Goal: Task Accomplishment & Management: Manage account settings

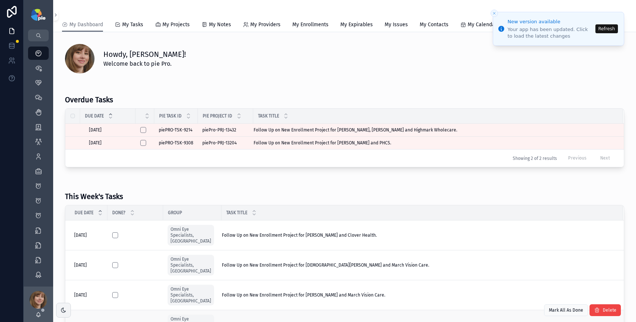
scroll to position [250, 0]
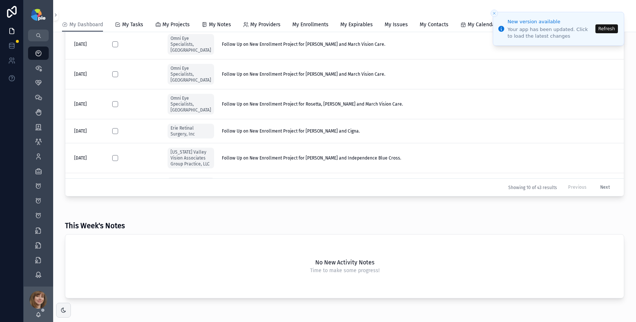
click at [612, 29] on button "Refresh" at bounding box center [606, 28] width 23 height 9
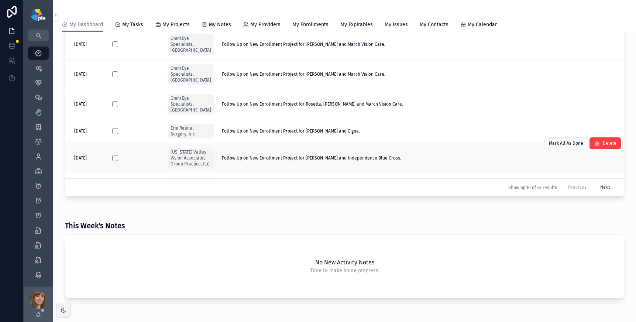
scroll to position [170, 0]
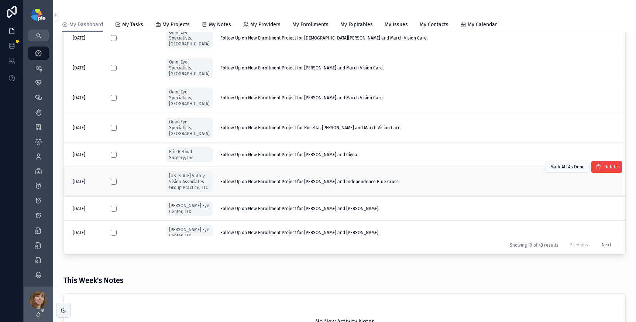
scroll to position [19, 0]
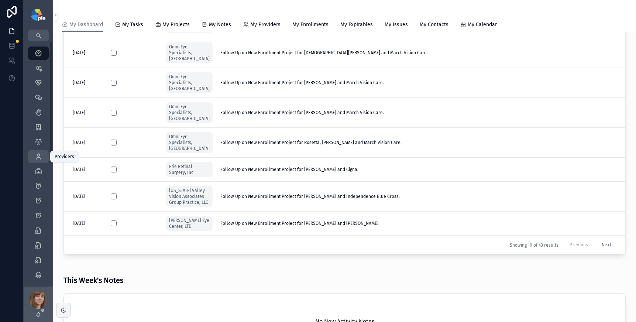
click at [37, 155] on icon "scrollable content" at bounding box center [38, 156] width 7 height 7
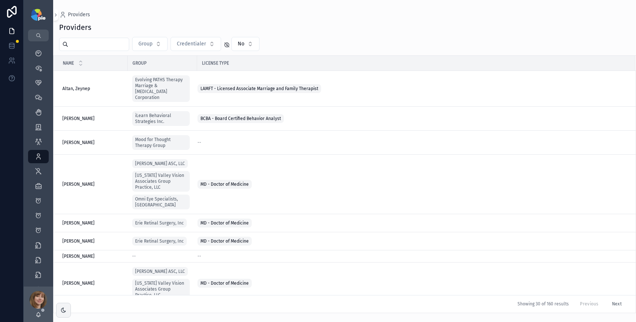
click at [97, 48] on input "scrollable content" at bounding box center [98, 44] width 60 height 10
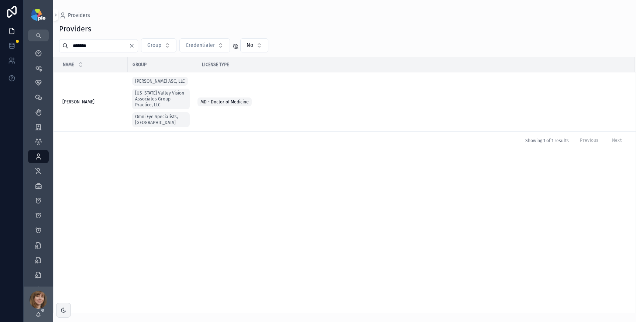
type input "*******"
click at [104, 100] on div "Hoffman, Carol Hoffman, Carol" at bounding box center [92, 102] width 61 height 6
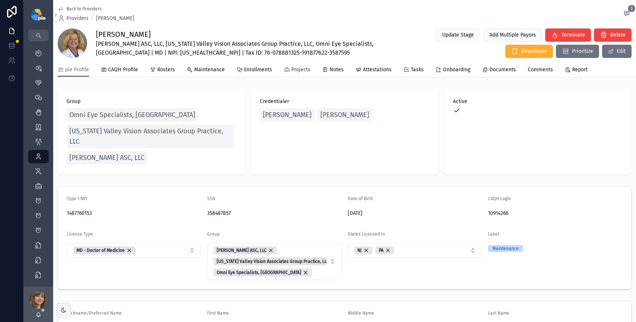
click at [292, 67] on span "Projects" at bounding box center [300, 69] width 19 height 7
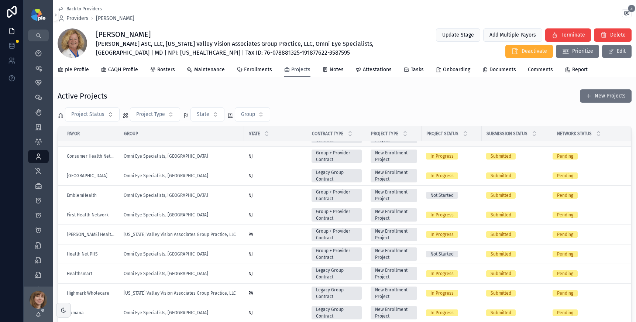
scroll to position [153, 0]
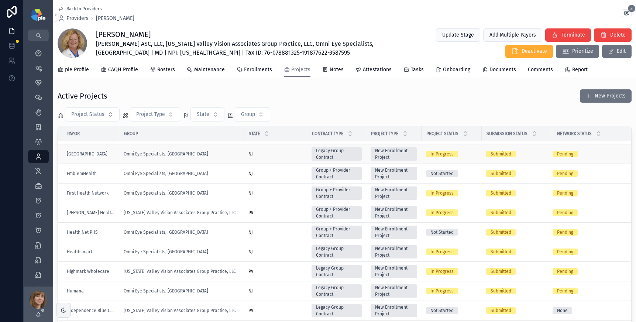
click at [103, 154] on div "[GEOGRAPHIC_DATA]" at bounding box center [91, 154] width 48 height 6
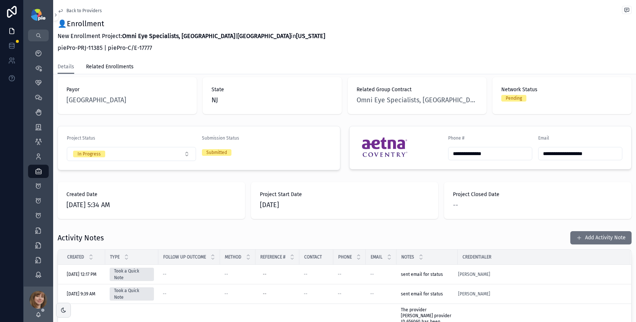
scroll to position [118, 0]
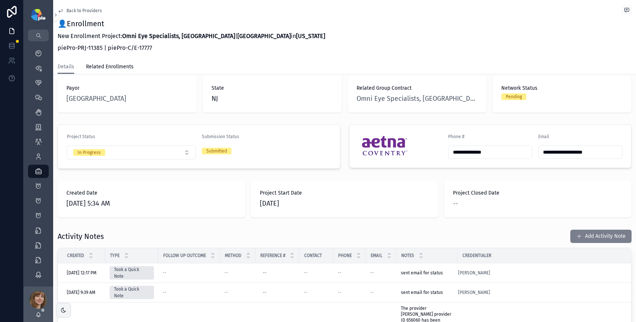
click at [574, 229] on button "Add Activity Note" at bounding box center [600, 235] width 61 height 13
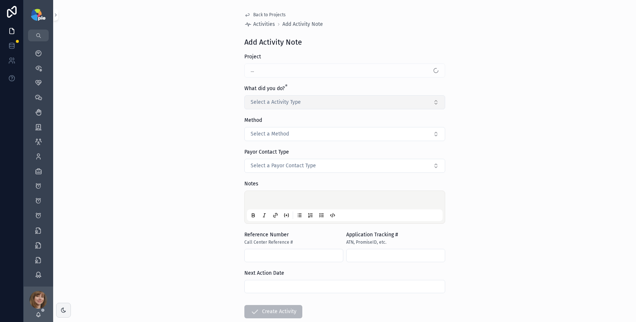
click at [269, 99] on span "Select a Activity Type" at bounding box center [275, 101] width 50 height 7
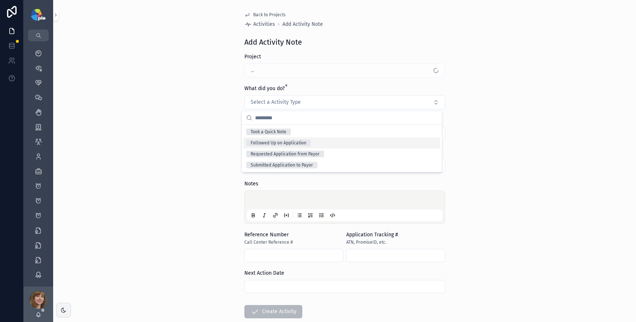
click at [270, 143] on div "Followed Up on Application" at bounding box center [278, 142] width 56 height 7
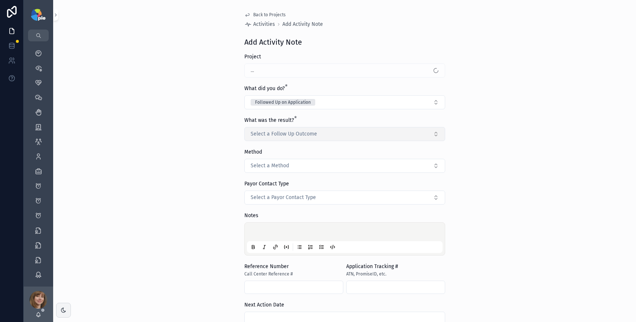
click at [269, 132] on span "Select a Follow Up Outcome" at bounding box center [283, 133] width 66 height 7
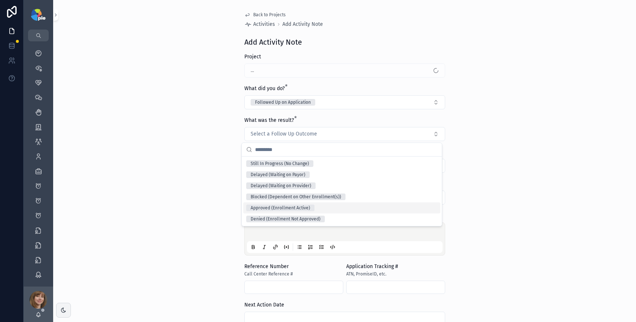
click at [269, 205] on div "Approved (Enrollment Active)" at bounding box center [279, 207] width 59 height 7
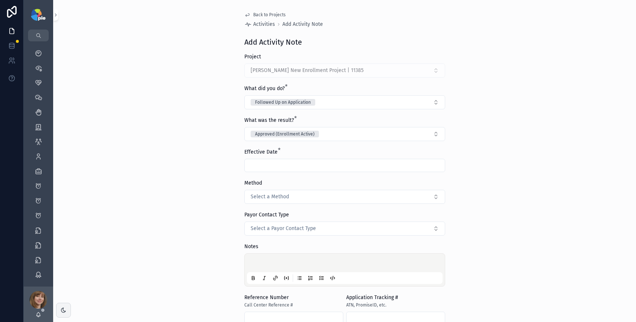
click at [260, 166] on input "scrollable content" at bounding box center [345, 165] width 200 height 10
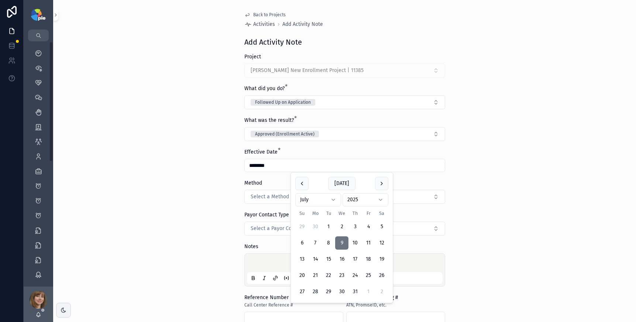
type input "********"
click at [160, 211] on div "Back to Projects Activities Add Activity Note Add Activity Note Project Hoffman…" at bounding box center [344, 161] width 582 height 322
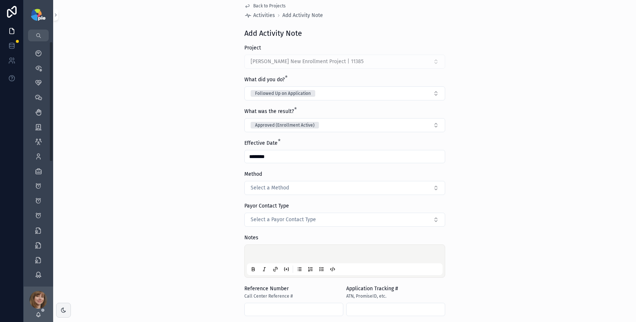
scroll to position [8, 0]
click at [252, 252] on p "scrollable content" at bounding box center [346, 255] width 196 height 7
click at [255, 252] on p "scrollable content" at bounding box center [346, 255] width 196 height 7
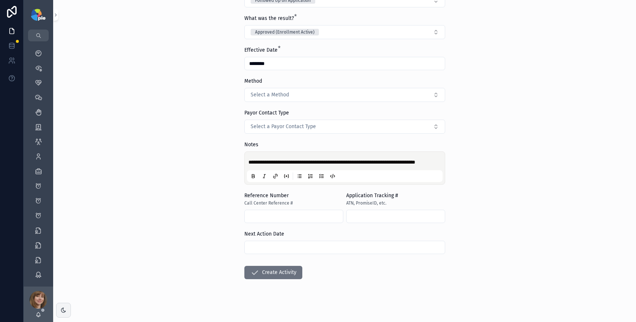
scroll to position [114, 0]
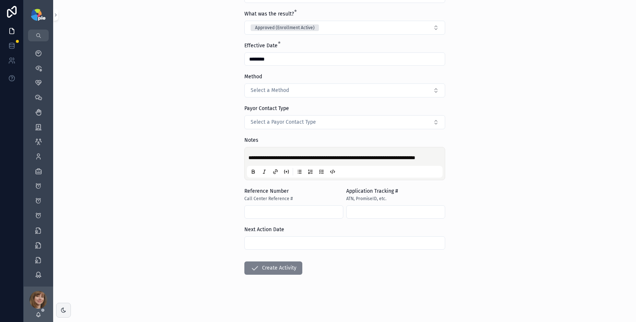
click at [279, 265] on button "Create Activity" at bounding box center [273, 267] width 58 height 13
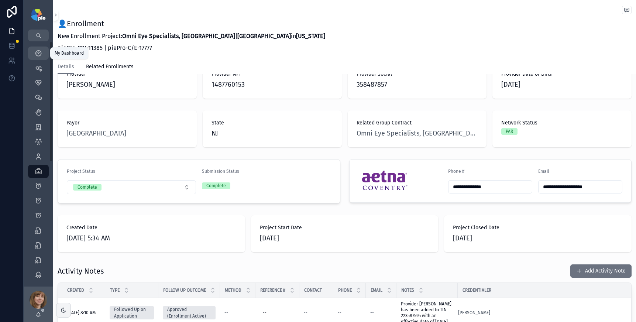
click at [38, 52] on icon "scrollable content" at bounding box center [38, 52] width 7 height 7
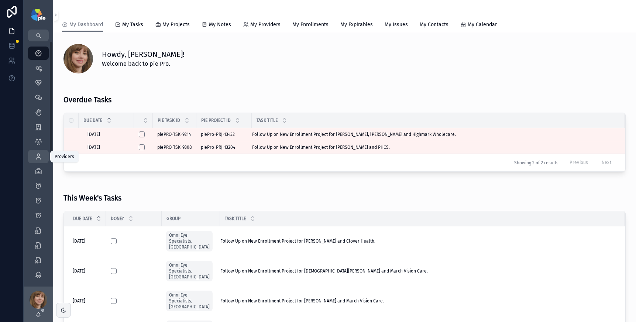
click at [34, 158] on div "Providers 293" at bounding box center [38, 157] width 12 height 12
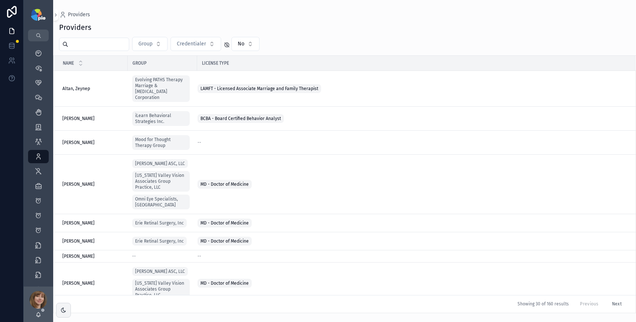
click at [96, 45] on input "scrollable content" at bounding box center [98, 44] width 60 height 10
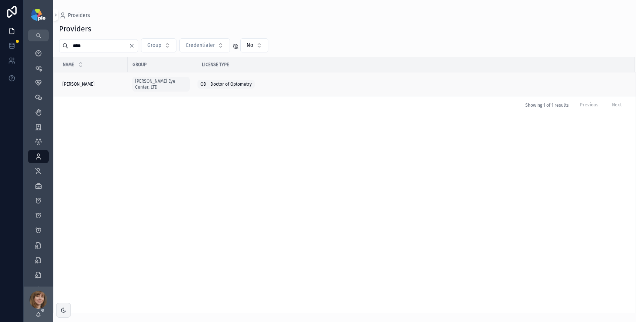
type input "****"
click at [87, 81] on div "Frey, Tiffany Frey, Tiffany" at bounding box center [92, 84] width 61 height 6
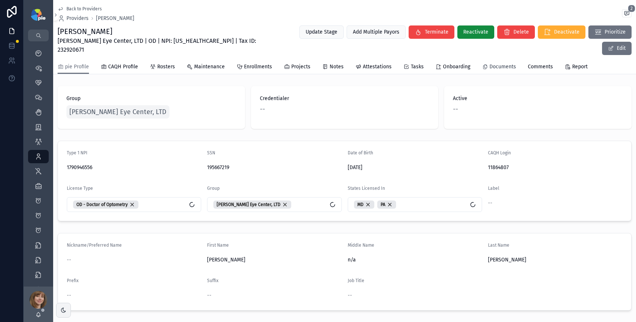
click at [497, 63] on span "Documents" at bounding box center [502, 66] width 27 height 7
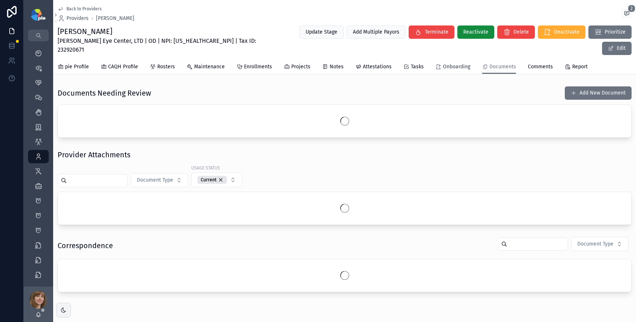
click at [447, 63] on span "Onboarding" at bounding box center [456, 66] width 27 height 7
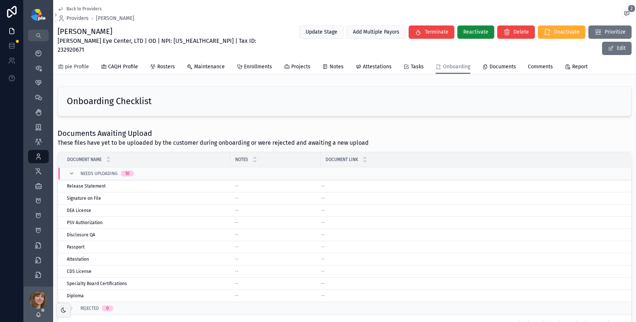
click at [78, 63] on span "pie Profile" at bounding box center [77, 66] width 24 height 7
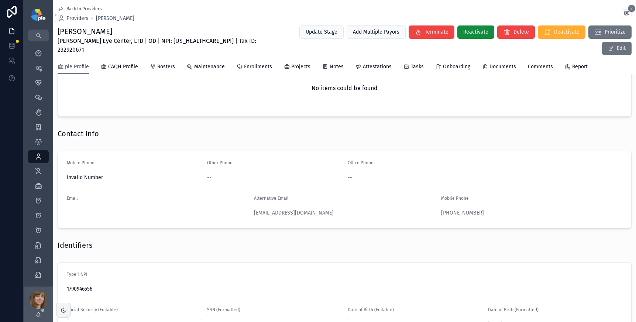
scroll to position [390, 0]
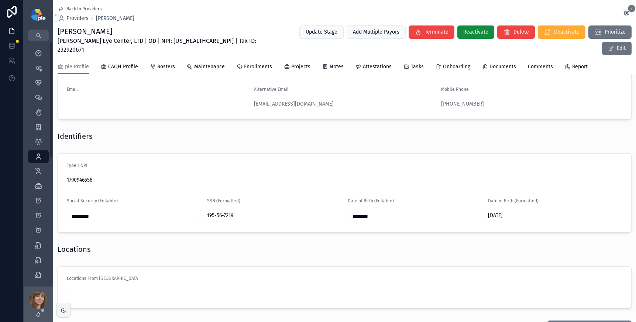
click at [122, 131] on div "Identifiers" at bounding box center [345, 136] width 574 height 10
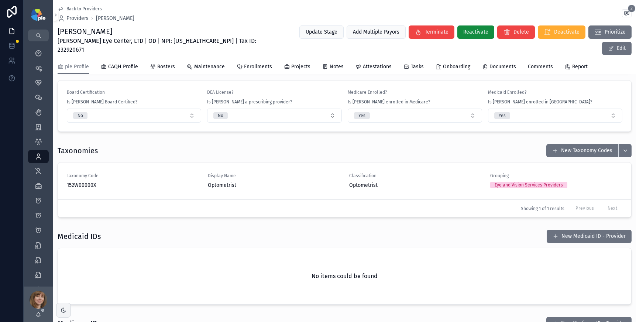
scroll to position [623, 0]
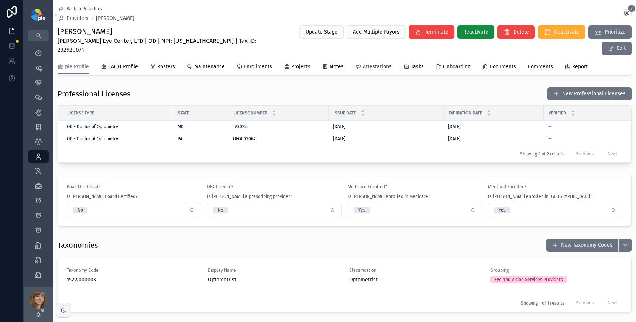
click at [376, 63] on span "Attestations" at bounding box center [377, 66] width 29 height 7
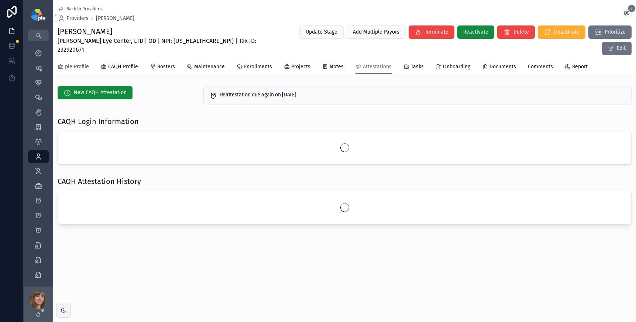
click at [75, 63] on span "pie Profile" at bounding box center [77, 66] width 24 height 7
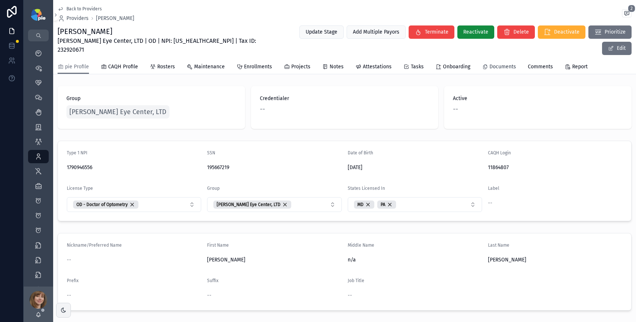
click at [499, 63] on span "Documents" at bounding box center [502, 66] width 27 height 7
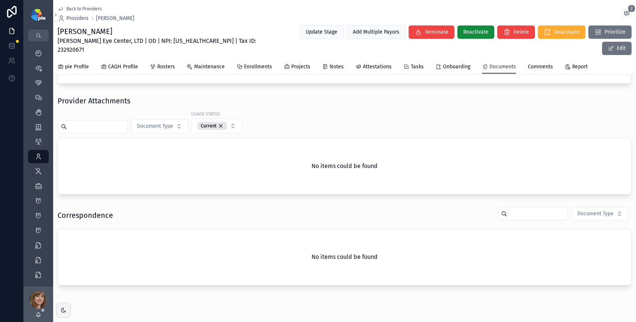
scroll to position [80, 0]
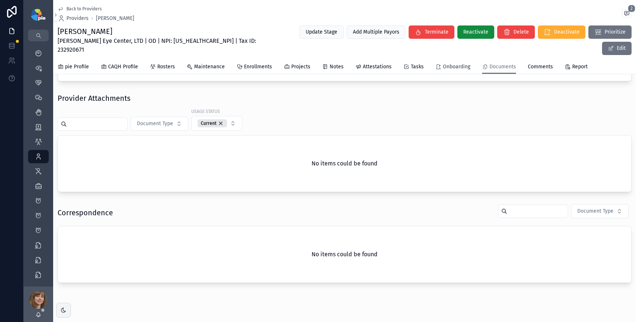
click at [447, 63] on span "Onboarding" at bounding box center [456, 66] width 27 height 7
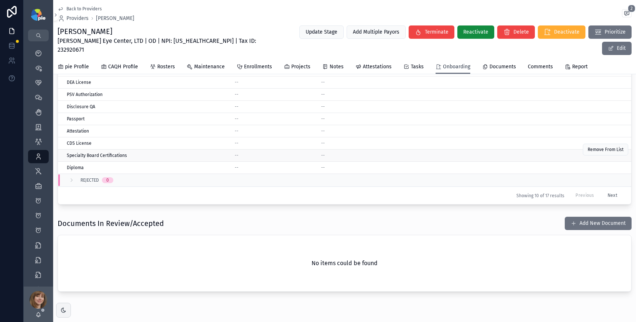
scroll to position [137, 0]
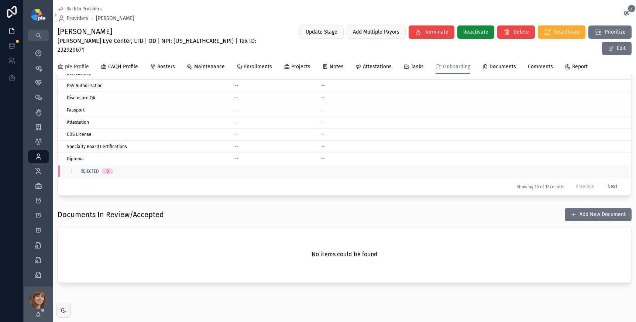
click at [76, 63] on span "pie Profile" at bounding box center [77, 66] width 24 height 7
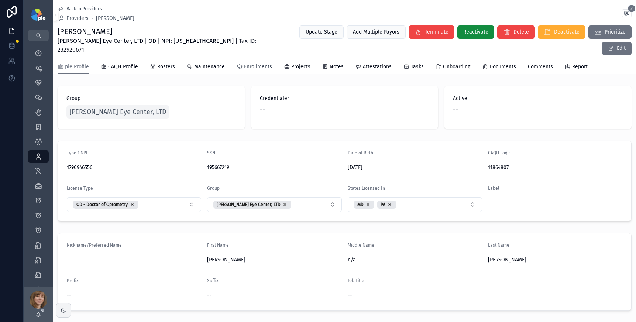
click at [248, 60] on link "Enrollments" at bounding box center [253, 67] width 35 height 15
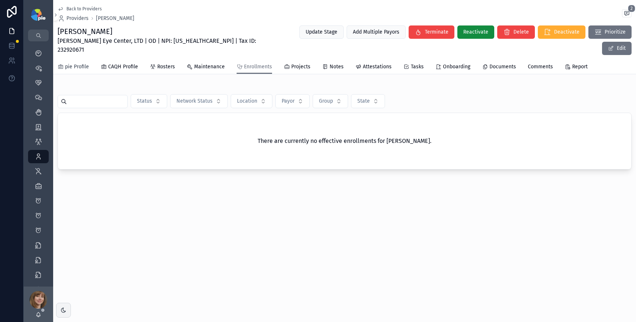
click at [75, 63] on span "pie Profile" at bounding box center [77, 66] width 24 height 7
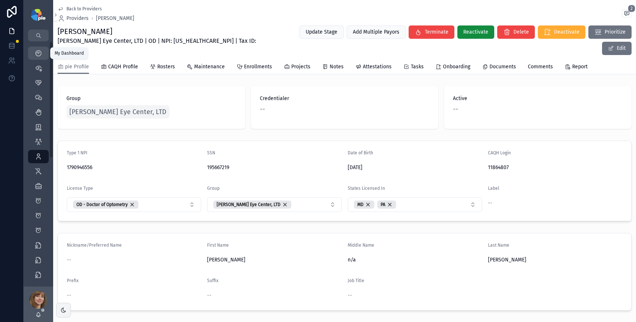
click at [37, 55] on icon "scrollable content" at bounding box center [38, 52] width 7 height 7
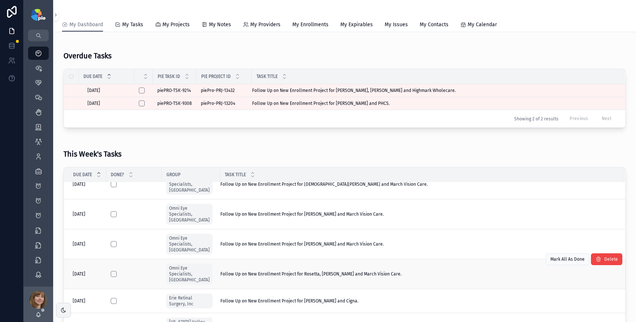
scroll to position [44, 0]
click at [383, 271] on div "Follow Up on New Enrollment Project for Rosetta, Melanne and March Vision Care.…" at bounding box center [417, 274] width 395 height 6
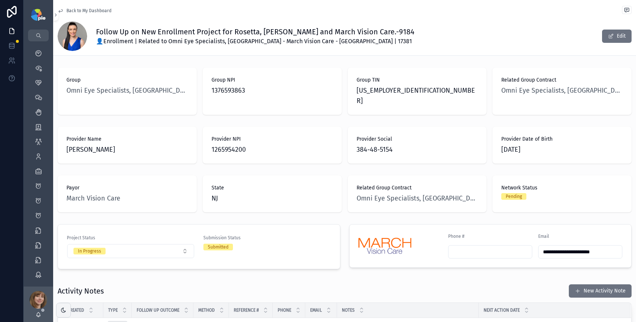
click at [89, 12] on span "Back to My Dashboard" at bounding box center [88, 11] width 45 height 6
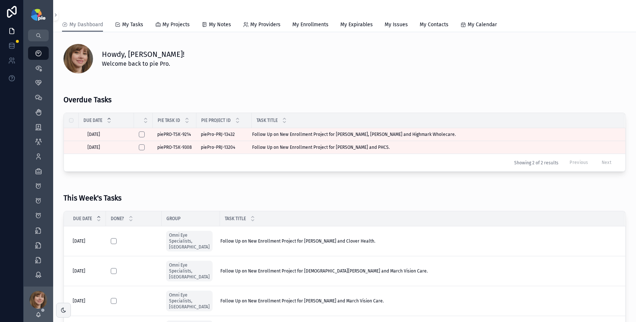
scroll to position [139, 0]
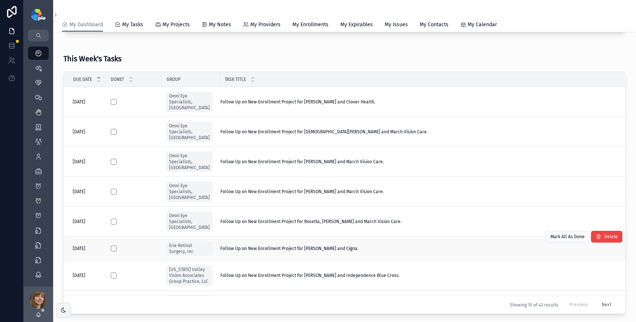
click at [357, 245] on div "Follow Up on New Enrollment Project for [PERSON_NAME] and Cigna. Follow Up on N…" at bounding box center [417, 248] width 395 height 6
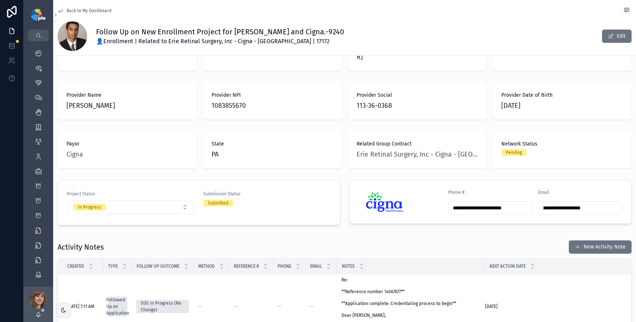
scroll to position [43, 0]
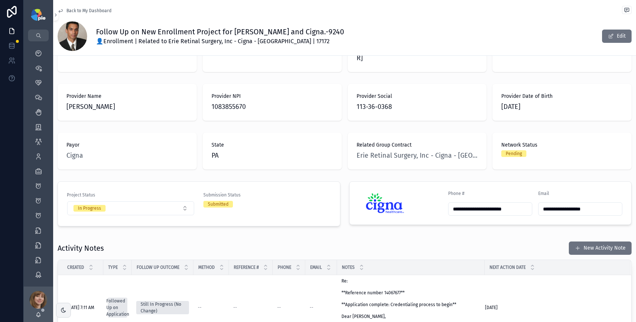
click at [76, 11] on span "Back to My Dashboard" at bounding box center [88, 11] width 45 height 6
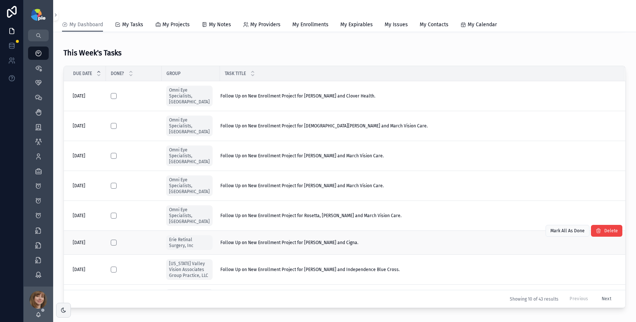
scroll to position [141, 0]
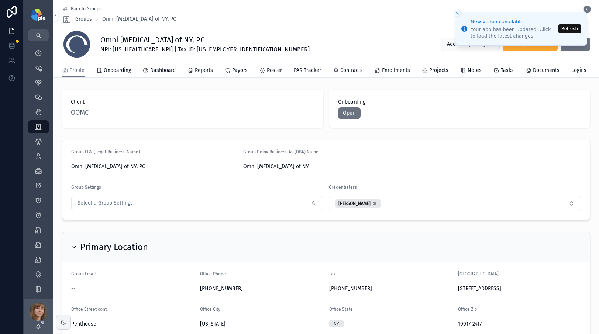
click at [569, 28] on button "Refresh" at bounding box center [569, 28] width 23 height 9
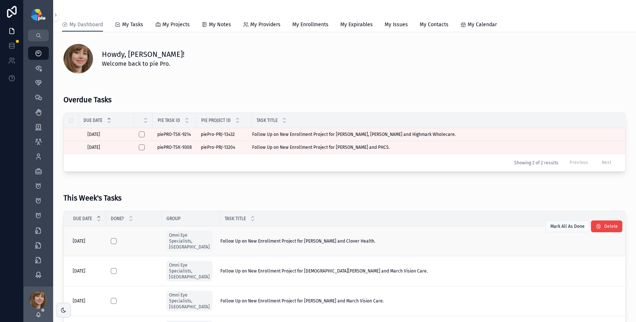
click at [372, 239] on div "Follow Up on New Enrollment Project for Miller, Don and Clover Health. Follow U…" at bounding box center [417, 241] width 395 height 6
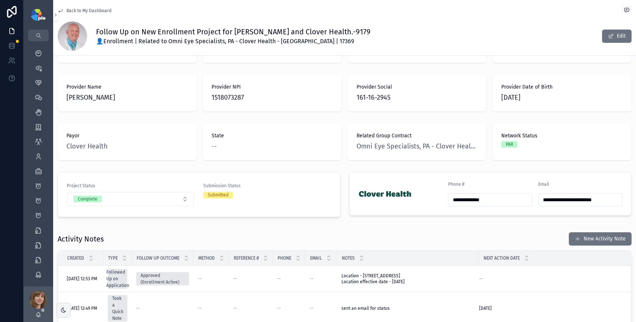
scroll to position [53, 0]
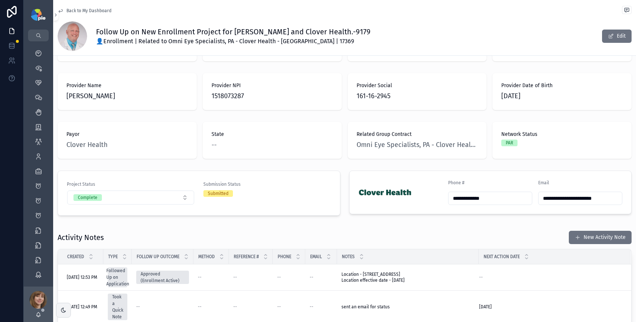
click at [80, 13] on span "Back to My Dashboard" at bounding box center [88, 11] width 45 height 6
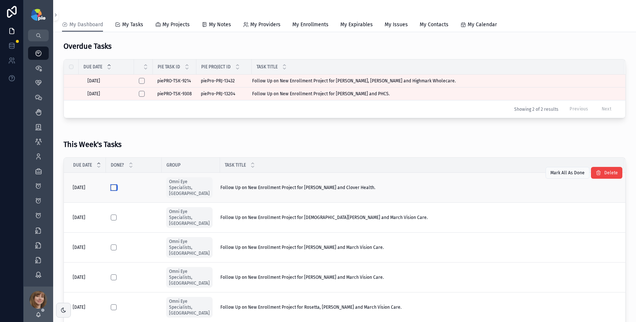
click at [116, 185] on button "scrollable content" at bounding box center [114, 187] width 6 height 6
click at [375, 214] on div "Follow Up on New Enrollment Project for Moses, Eli and March Vision Care. Follo…" at bounding box center [417, 217] width 395 height 6
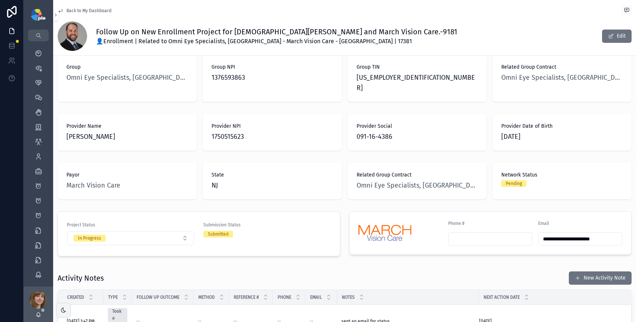
scroll to position [14, 0]
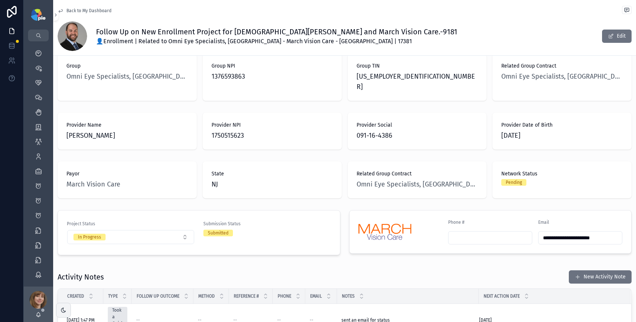
click at [94, 11] on span "Back to My Dashboard" at bounding box center [88, 11] width 45 height 6
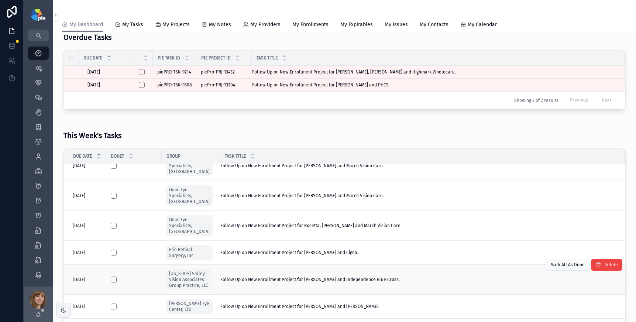
scroll to position [63, 0]
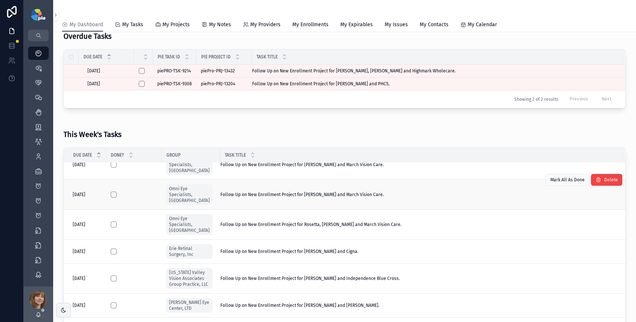
click at [260, 191] on span "Follow Up on New Enrollment Project for Phillips, Hadley and March Vision Care." at bounding box center [301, 194] width 163 height 6
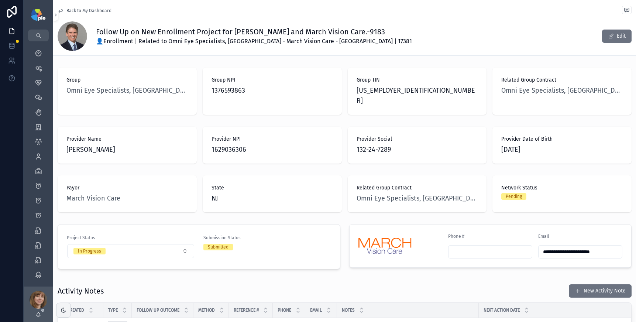
click at [90, 9] on span "Back to My Dashboard" at bounding box center [88, 11] width 45 height 6
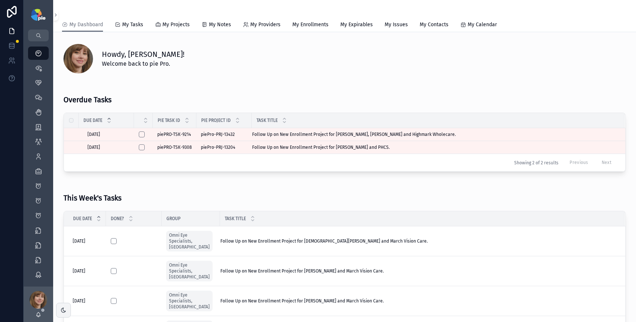
click at [300, 268] on span "Follow Up on New Enrollment Project for Nguyen, Natalie and March Vision Care." at bounding box center [301, 271] width 163 height 6
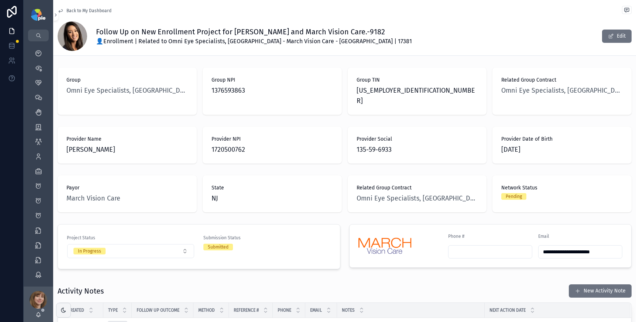
click at [89, 11] on span "Back to My Dashboard" at bounding box center [88, 11] width 45 height 6
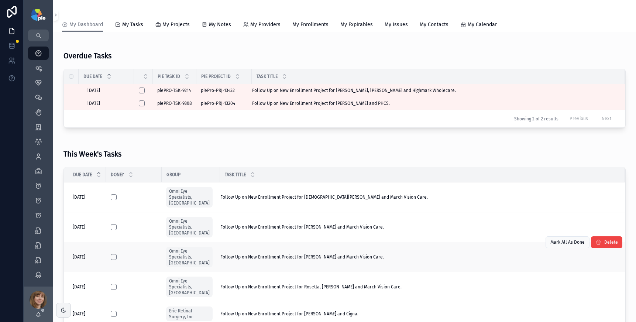
scroll to position [98, 0]
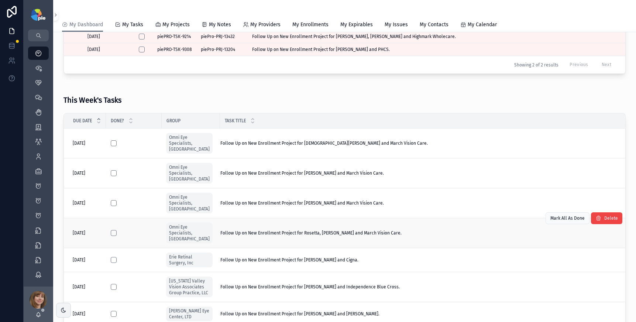
click at [386, 230] on div "Follow Up on New Enrollment Project for Rosetta, Melanne and March Vision Care.…" at bounding box center [417, 233] width 395 height 6
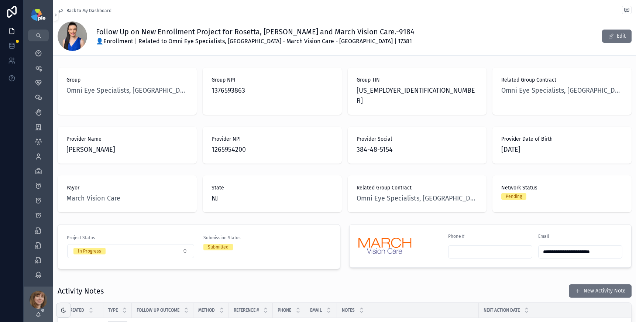
click at [76, 8] on span "Back to My Dashboard" at bounding box center [88, 11] width 45 height 6
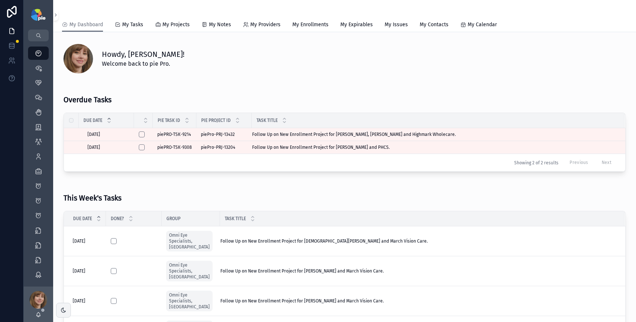
scroll to position [58, 0]
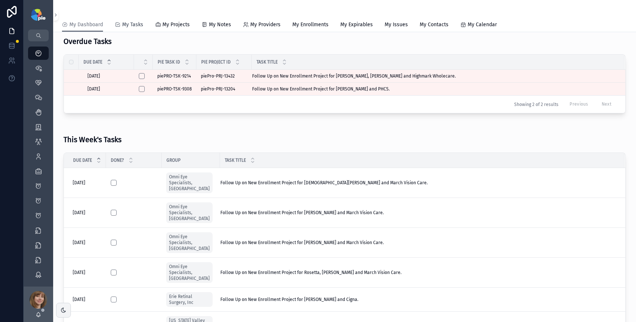
click at [123, 25] on span "My Tasks" at bounding box center [132, 24] width 21 height 7
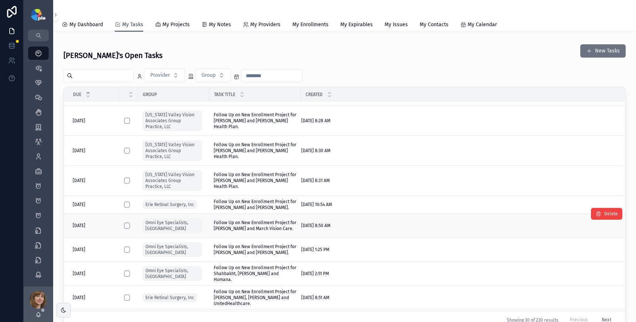
scroll to position [461, 0]
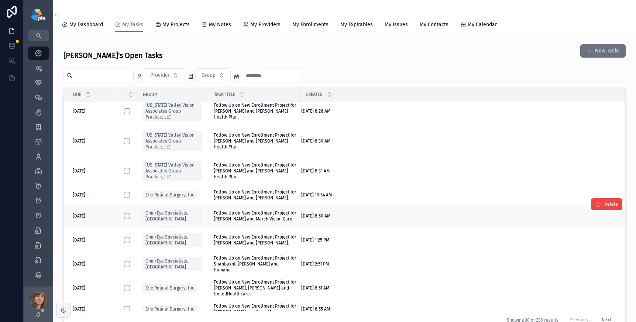
click at [238, 210] on span "Follow Up on New Enrollment Project for Qureshi, Sana and March Vision Care." at bounding box center [255, 216] width 83 height 12
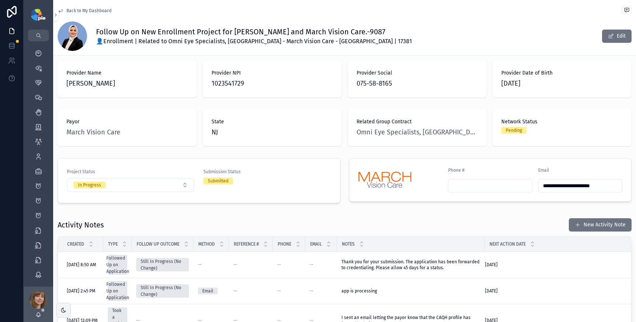
scroll to position [75, 0]
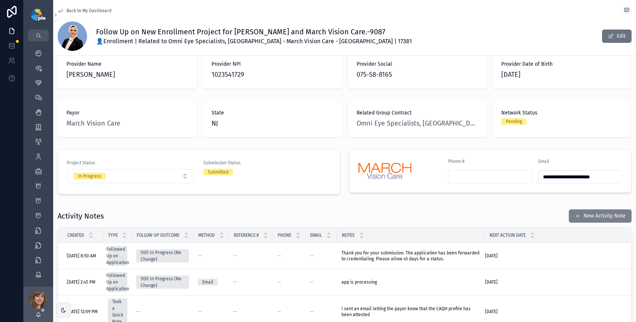
click at [602, 209] on button "New Activity Note" at bounding box center [599, 215] width 63 height 13
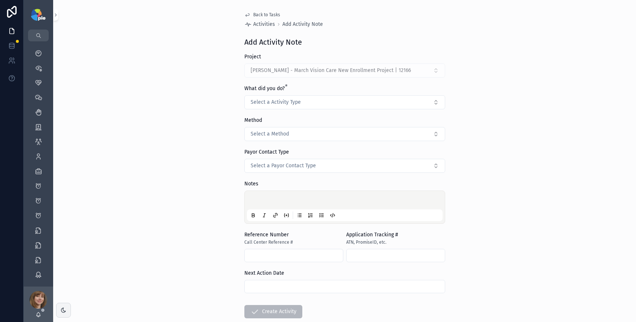
click at [289, 94] on div "What did you do? * Select a Activity Type" at bounding box center [344, 97] width 201 height 24
click at [290, 98] on span "Select a Activity Type" at bounding box center [275, 101] width 50 height 7
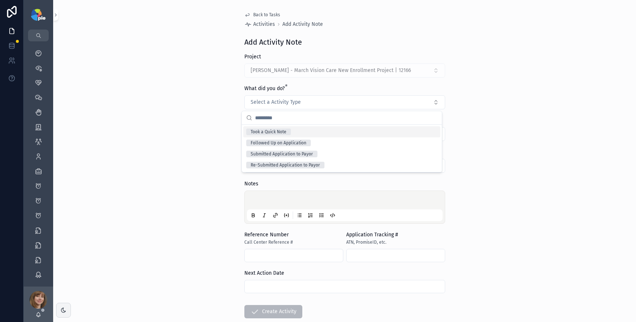
click at [283, 132] on div "Took a Quick Note" at bounding box center [268, 131] width 36 height 7
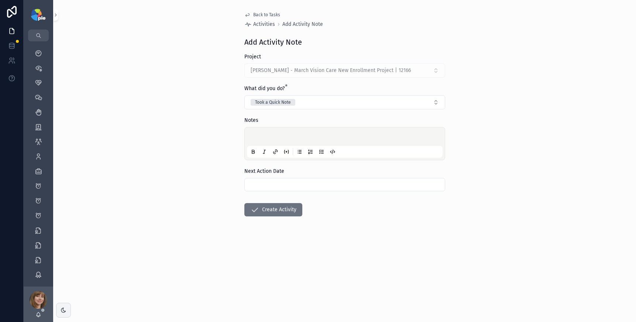
click at [278, 134] on p "scrollable content" at bounding box center [346, 137] width 196 height 7
click at [297, 185] on input "scrollable content" at bounding box center [345, 184] width 200 height 10
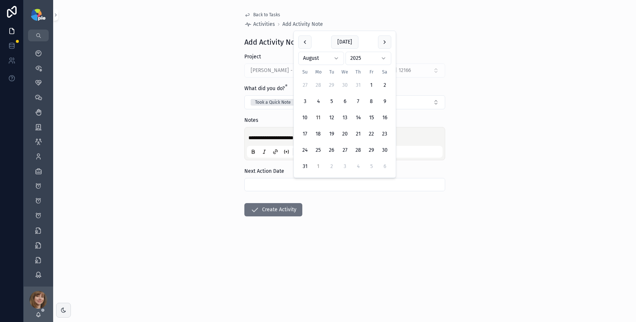
click at [317, 165] on button "1" at bounding box center [317, 166] width 13 height 13
type input "********"
click at [284, 205] on button "Create Activity" at bounding box center [273, 209] width 58 height 13
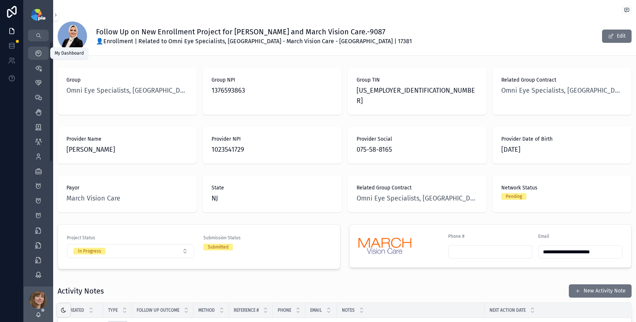
click at [35, 49] on icon "scrollable content" at bounding box center [38, 52] width 7 height 7
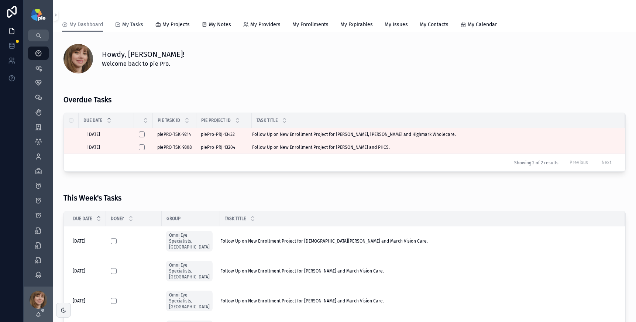
click at [136, 24] on span "My Tasks" at bounding box center [132, 24] width 21 height 7
click at [134, 24] on span "My Tasks" at bounding box center [132, 24] width 21 height 7
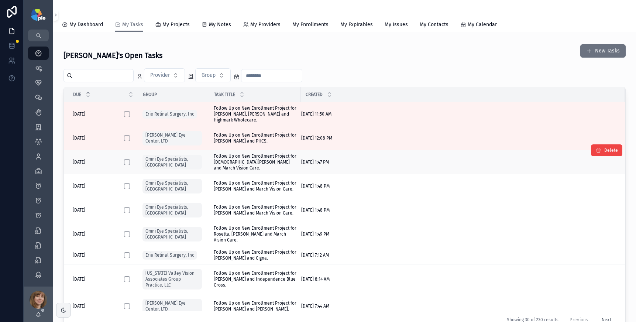
click at [270, 153] on span "Follow Up on New Enrollment Project for Moses, Eli and March Vision Care." at bounding box center [255, 162] width 83 height 18
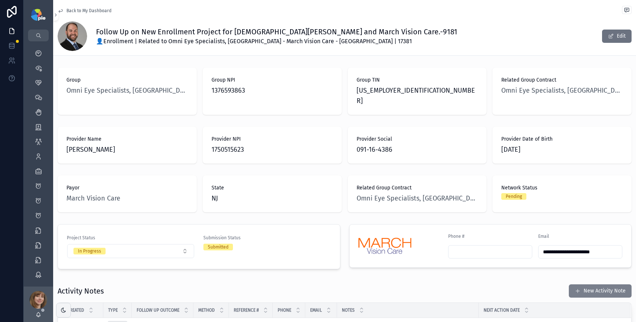
click at [592, 284] on button "New Activity Note" at bounding box center [599, 290] width 63 height 13
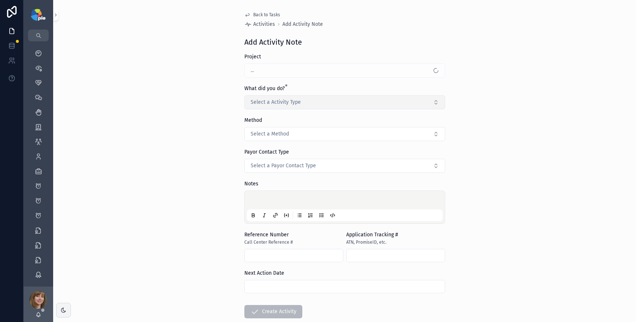
click at [291, 100] on span "Select a Activity Type" at bounding box center [275, 101] width 50 height 7
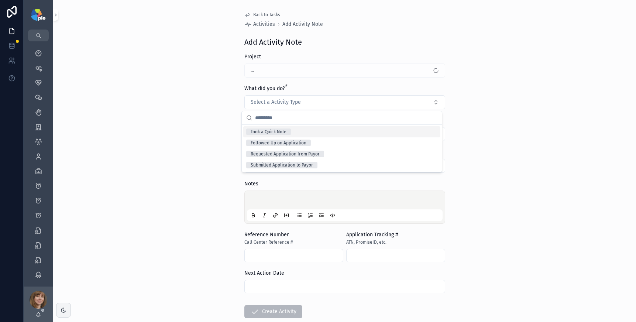
click at [283, 129] on div "Took a Quick Note" at bounding box center [268, 131] width 36 height 7
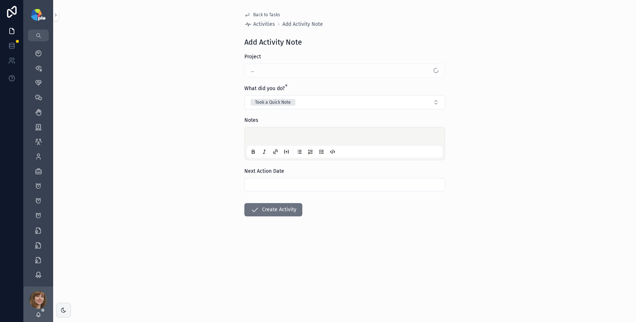
click at [272, 134] on p "scrollable content" at bounding box center [346, 137] width 196 height 7
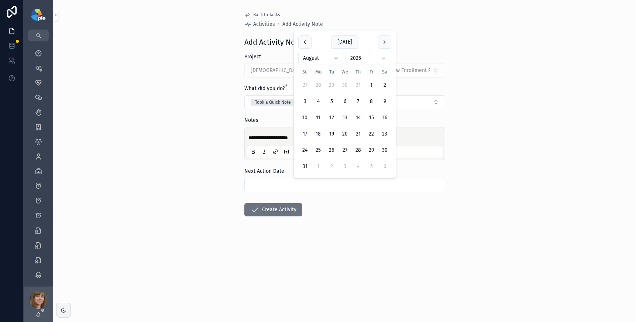
click at [281, 186] on input "scrollable content" at bounding box center [345, 184] width 200 height 10
click at [320, 168] on button "1" at bounding box center [317, 166] width 13 height 13
type input "********"
click at [287, 205] on button "Create Activity" at bounding box center [273, 209] width 58 height 13
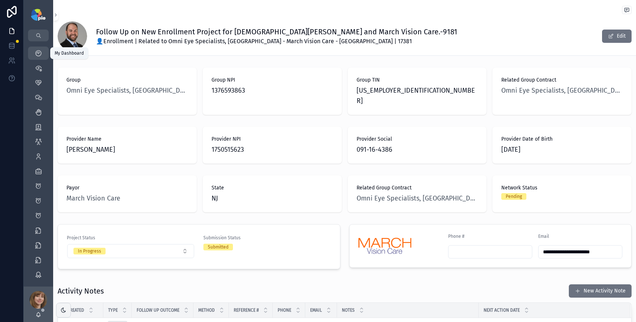
click at [40, 48] on div "My Dashboard" at bounding box center [38, 53] width 12 height 12
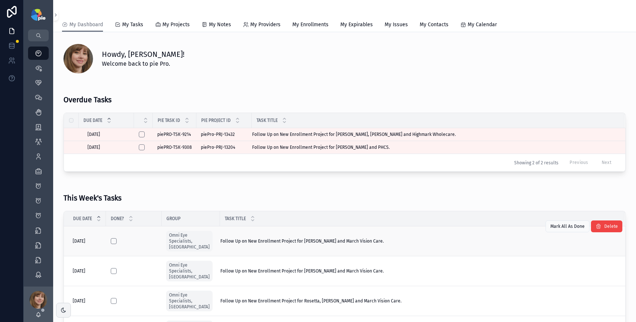
click at [352, 238] on span "Follow Up on New Enrollment Project for Nguyen, Natalie and March Vision Care." at bounding box center [301, 241] width 163 height 6
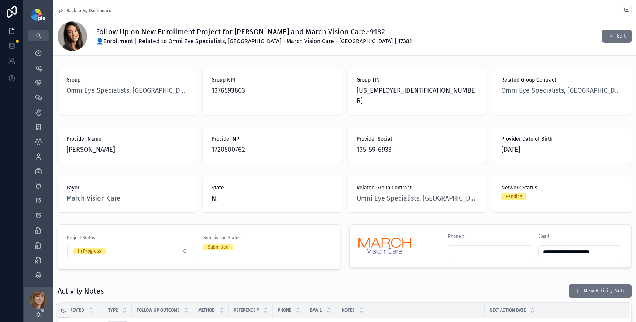
click at [574, 288] on span "scrollable content" at bounding box center [577, 291] width 6 height 6
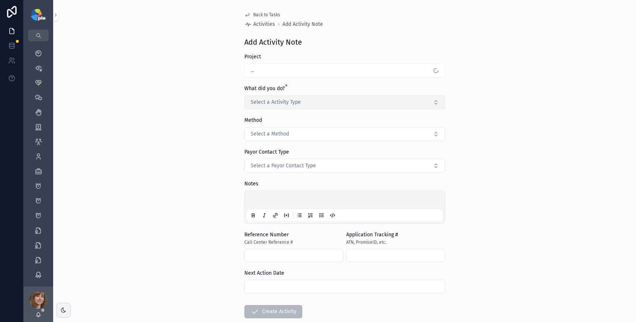
click at [285, 101] on span "Select a Activity Type" at bounding box center [275, 101] width 50 height 7
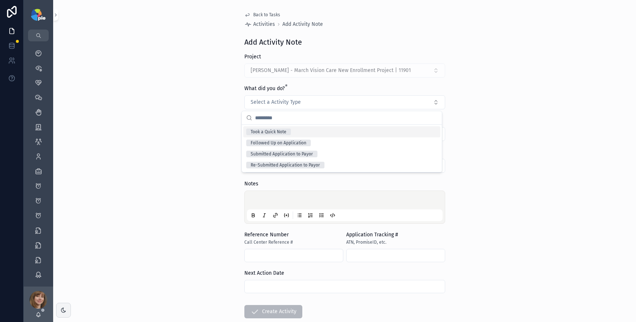
click at [285, 133] on div "Took a Quick Note" at bounding box center [268, 131] width 36 height 7
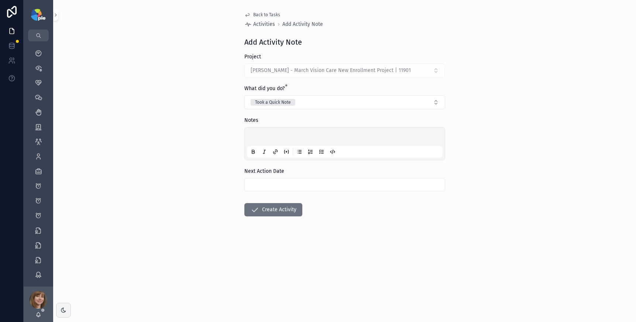
click at [265, 133] on div "scrollable content" at bounding box center [345, 143] width 196 height 28
click at [265, 135] on p "scrollable content" at bounding box center [346, 137] width 196 height 7
drag, startPoint x: 307, startPoint y: 137, endPoint x: 242, endPoint y: 138, distance: 64.9
click at [242, 138] on div "**********" at bounding box center [344, 131] width 212 height 263
copy span "**********"
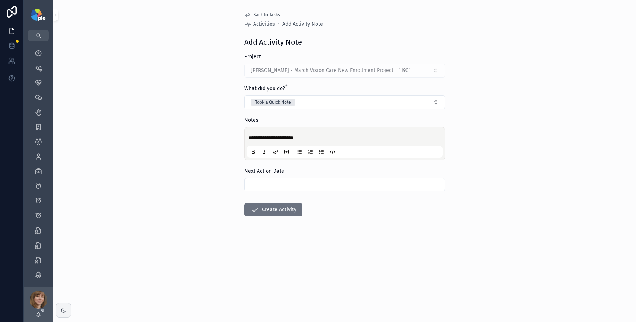
click at [262, 177] on div "Next Action Date" at bounding box center [344, 179] width 201 height 24
click at [264, 182] on input "scrollable content" at bounding box center [345, 184] width 200 height 10
click at [313, 165] on button "1" at bounding box center [317, 166] width 13 height 13
type input "********"
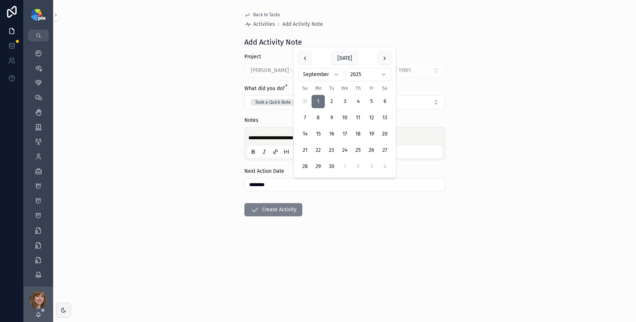
click at [286, 211] on button "Create Activity" at bounding box center [273, 209] width 58 height 13
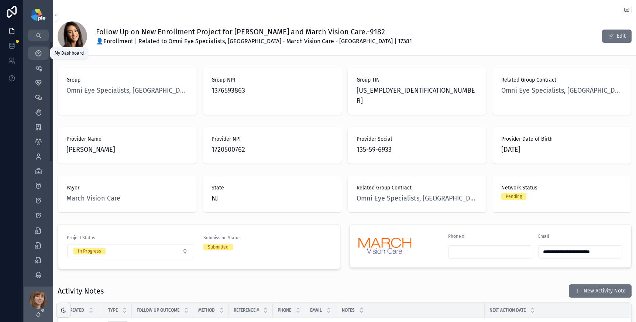
click at [41, 51] on icon "scrollable content" at bounding box center [38, 52] width 7 height 7
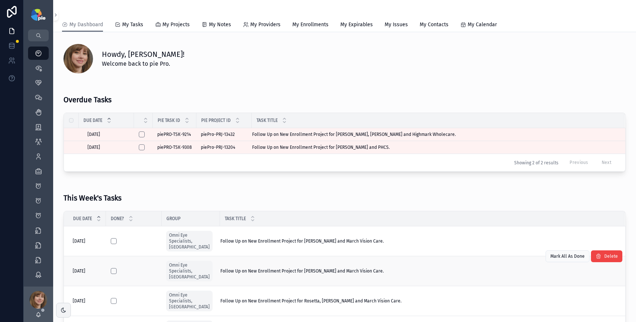
click at [333, 268] on span "Follow Up on New Enrollment Project for Phillips, Hadley and March Vision Care." at bounding box center [301, 271] width 163 height 6
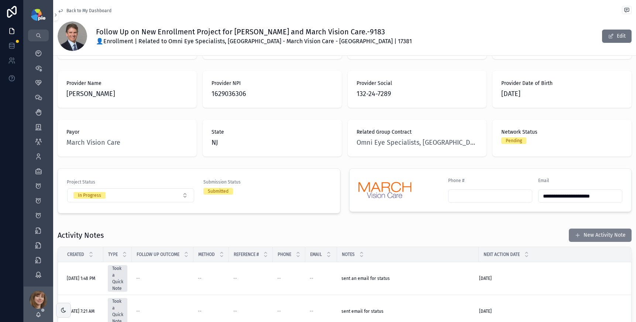
scroll to position [82, 0]
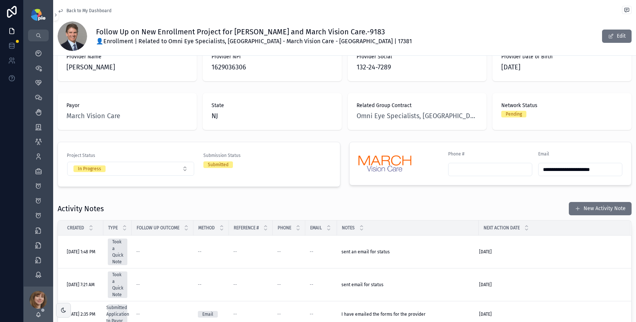
click at [584, 202] on button "New Activity Note" at bounding box center [599, 208] width 63 height 13
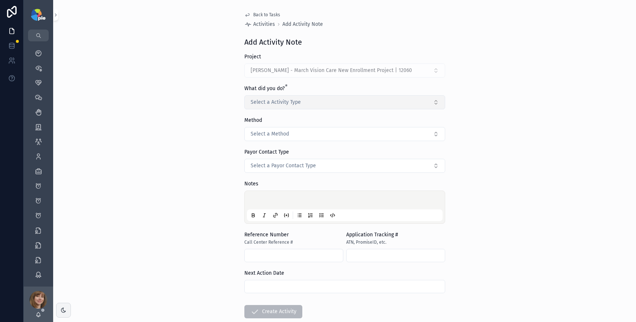
click at [305, 101] on button "Select a Activity Type" at bounding box center [344, 102] width 201 height 14
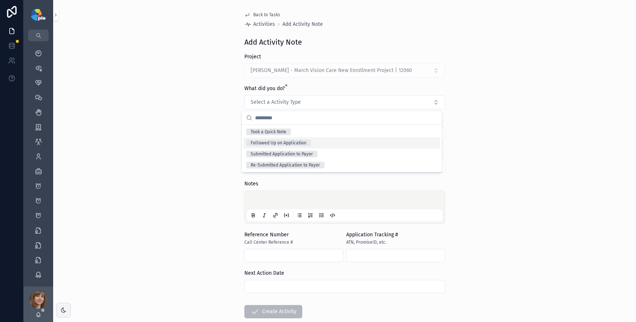
click at [305, 141] on div "Followed Up on Application" at bounding box center [278, 142] width 56 height 7
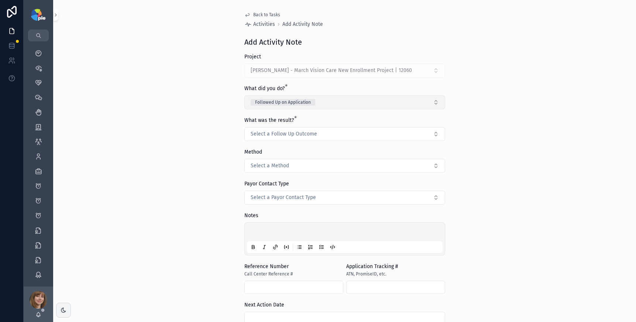
click at [311, 105] on span "Followed Up on Application" at bounding box center [282, 102] width 65 height 7
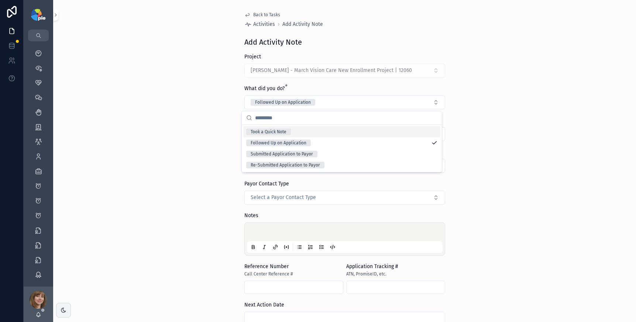
click at [307, 131] on div "Took a Quick Note" at bounding box center [341, 131] width 197 height 11
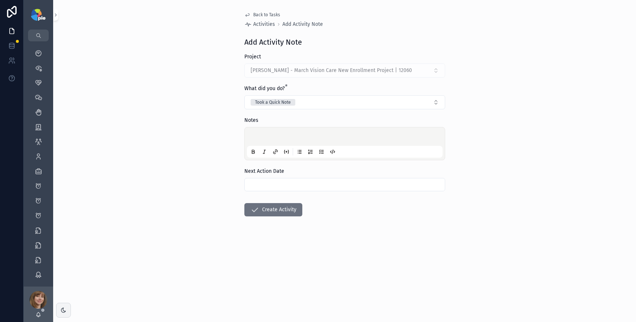
click at [286, 134] on div "scrollable content" at bounding box center [345, 143] width 196 height 28
click at [279, 137] on p "scrollable content" at bounding box center [346, 137] width 196 height 7
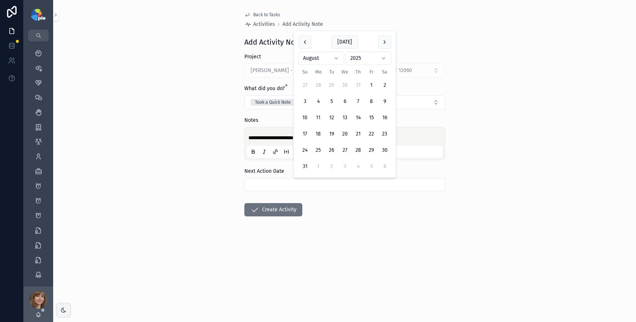
click at [278, 185] on input "scrollable content" at bounding box center [345, 184] width 200 height 10
click at [317, 166] on button "1" at bounding box center [317, 166] width 13 height 13
type input "********"
click at [272, 204] on button "Create Activity" at bounding box center [273, 209] width 58 height 13
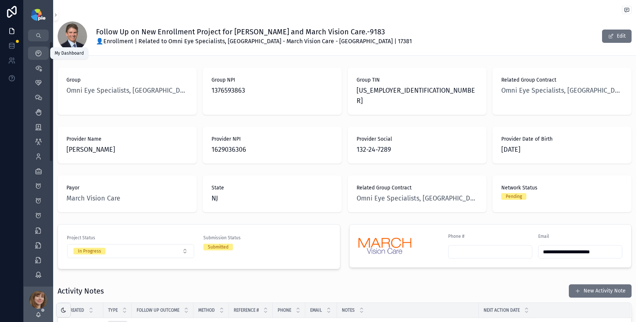
click at [39, 56] on icon "scrollable content" at bounding box center [38, 52] width 7 height 7
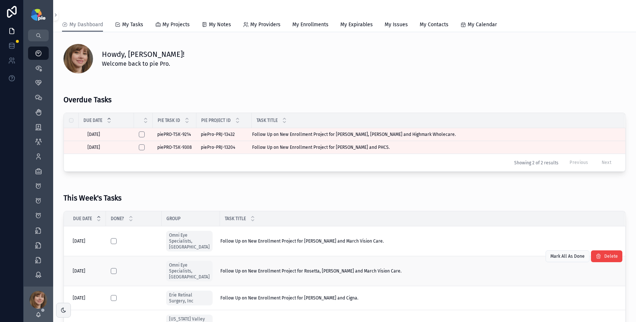
scroll to position [3, 0]
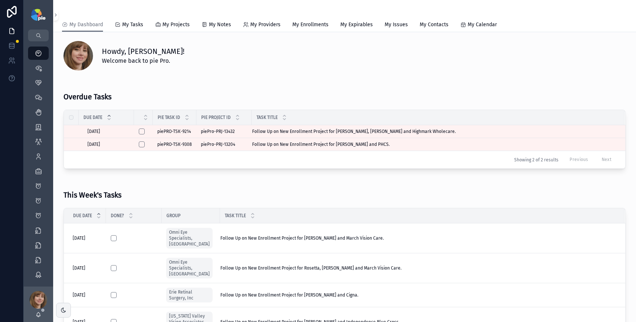
click at [381, 235] on div "Follow Up on New Enrollment Project for Phillips, Hadley and March Vision Care.…" at bounding box center [417, 238] width 395 height 6
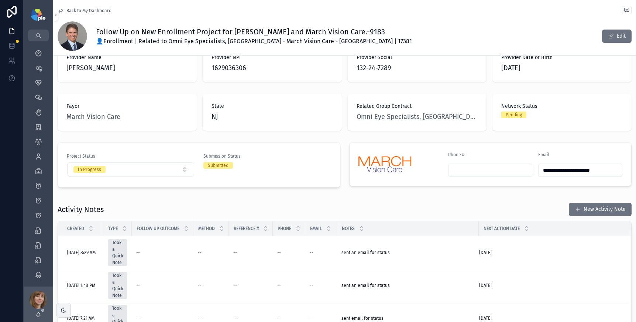
scroll to position [108, 0]
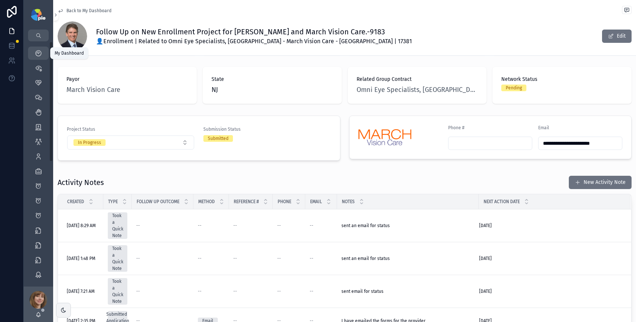
click at [41, 51] on icon "scrollable content" at bounding box center [38, 52] width 7 height 7
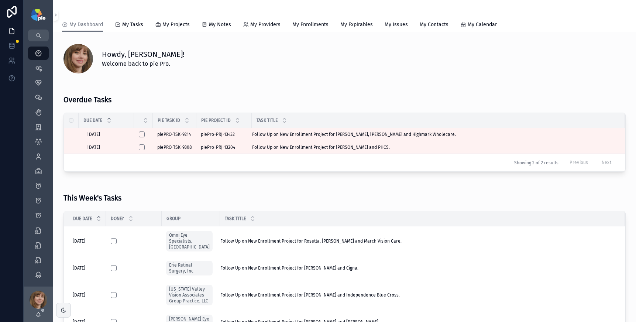
click at [381, 239] on div "Follow Up on New Enrollment Project for Rosetta, Melanne and March Vision Care.…" at bounding box center [417, 241] width 395 height 6
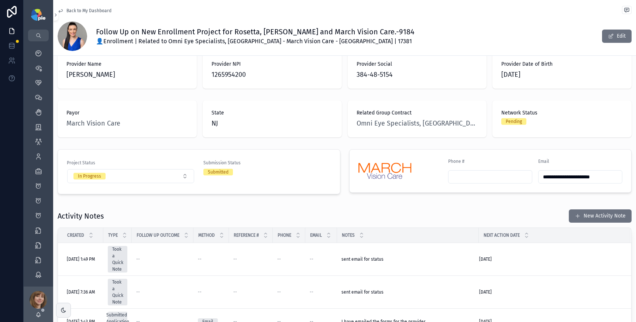
scroll to position [93, 0]
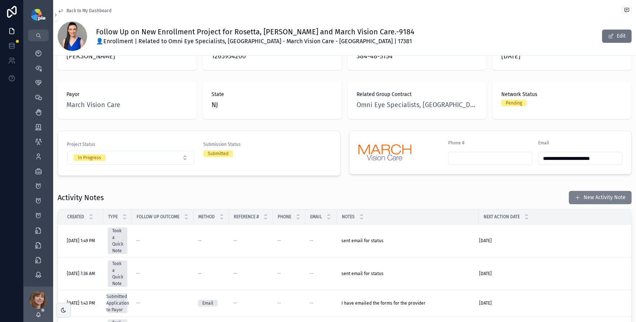
click at [574, 194] on span "scrollable content" at bounding box center [577, 197] width 6 height 6
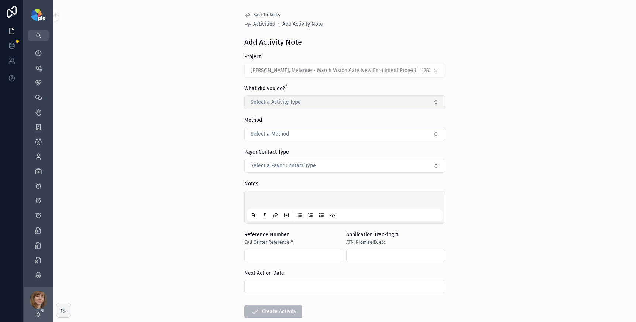
click at [260, 101] on span "Select a Activity Type" at bounding box center [275, 101] width 50 height 7
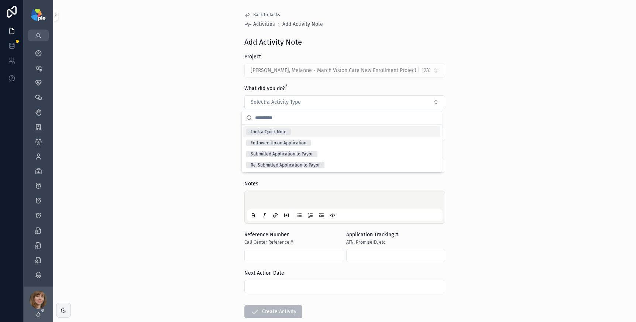
click at [267, 129] on div "Took a Quick Note" at bounding box center [268, 131] width 36 height 7
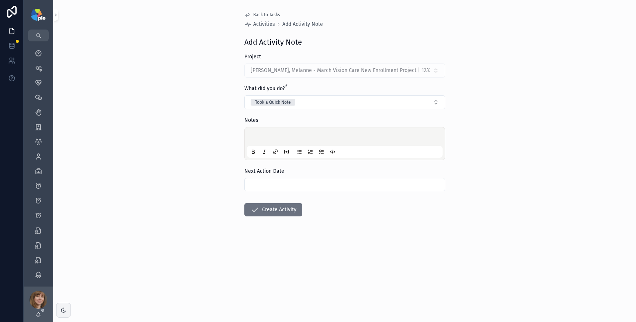
click at [265, 134] on p "scrollable content" at bounding box center [346, 137] width 196 height 7
click at [283, 187] on input "scrollable content" at bounding box center [345, 184] width 200 height 10
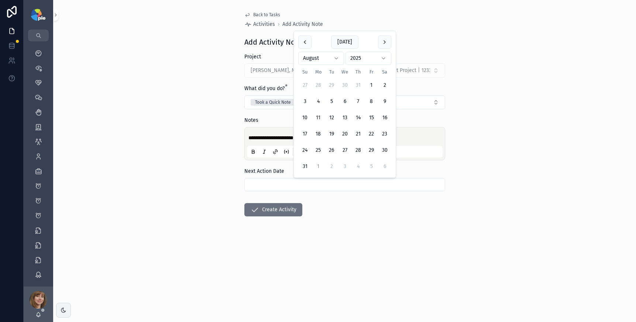
click at [319, 165] on button "1" at bounding box center [317, 166] width 13 height 13
type input "********"
click at [272, 211] on button "Create Activity" at bounding box center [273, 209] width 58 height 13
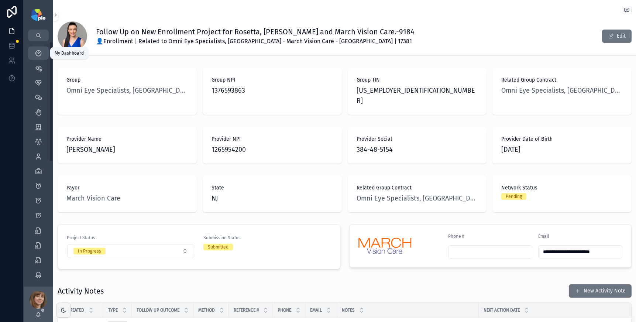
click at [39, 51] on icon "scrollable content" at bounding box center [38, 52] width 7 height 7
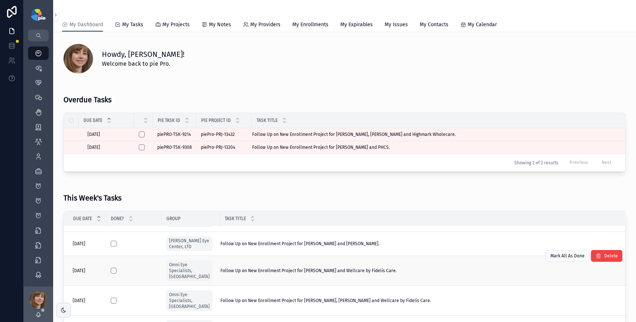
scroll to position [90, 0]
click at [404, 267] on div "Follow Up on New Enrollment Project for Hoffman, Carol and Wellcare by Fidelis …" at bounding box center [417, 270] width 395 height 6
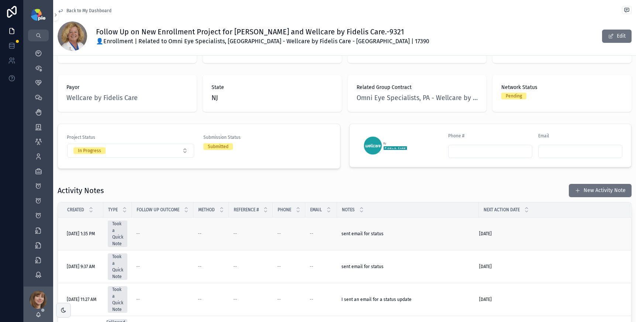
scroll to position [162, 0]
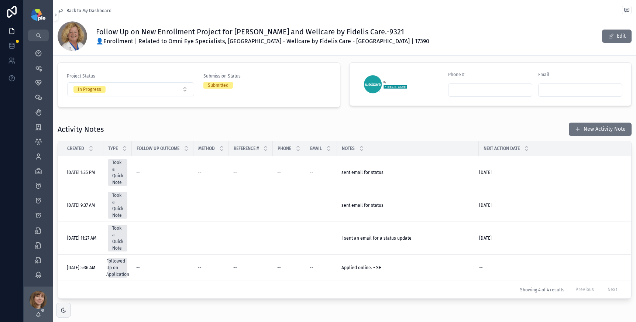
click at [71, 8] on span "Back to My Dashboard" at bounding box center [88, 11] width 45 height 6
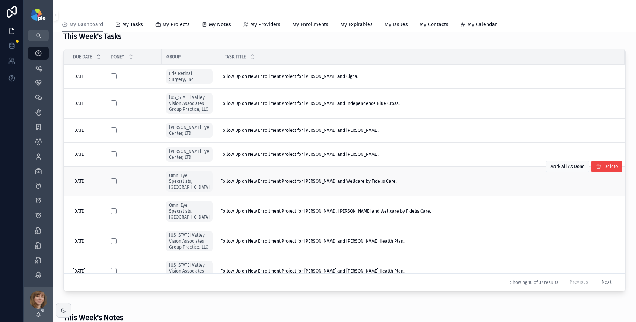
click at [404, 183] on div "Follow Up on New Enrollment Project for Hoffman, Carol and Wellcare by Fidelis …" at bounding box center [417, 181] width 395 height 6
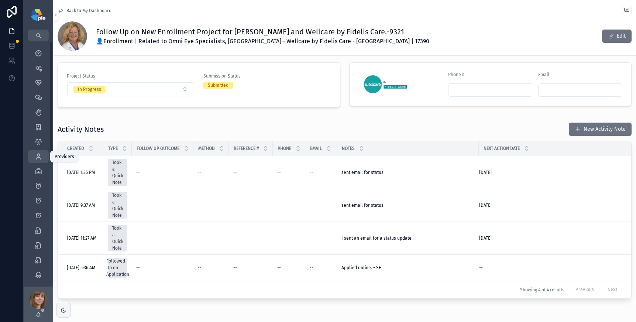
click at [40, 156] on icon "scrollable content" at bounding box center [38, 156] width 7 height 7
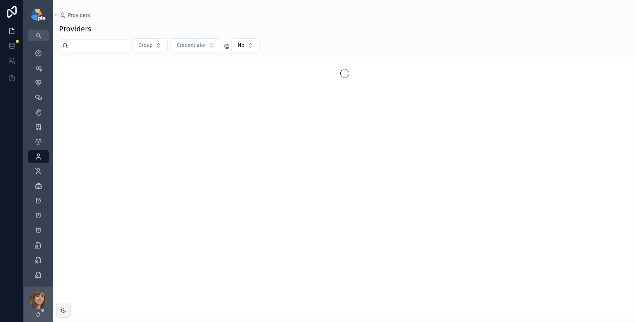
click at [103, 48] on input "scrollable content" at bounding box center [98, 46] width 60 height 10
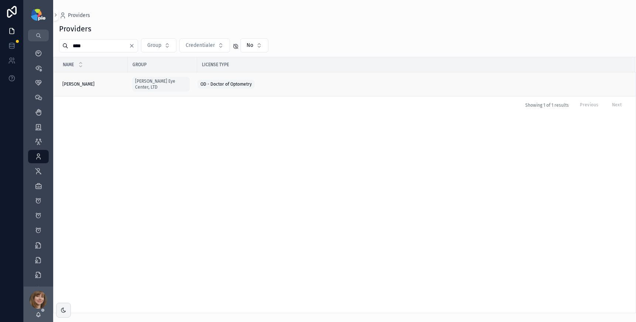
type input "****"
click at [90, 76] on td "Frey, Tiffany Frey, Tiffany" at bounding box center [90, 84] width 74 height 24
click at [91, 81] on div "Frey, Tiffany Frey, Tiffany" at bounding box center [92, 84] width 61 height 6
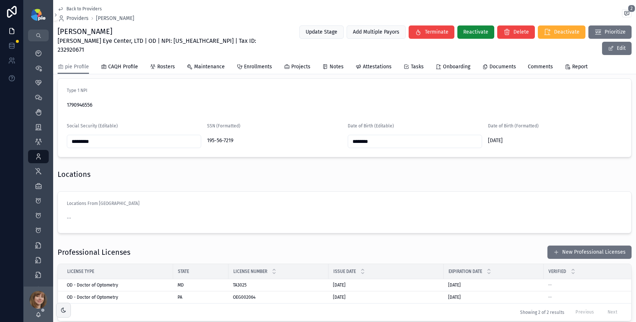
scroll to position [486, 0]
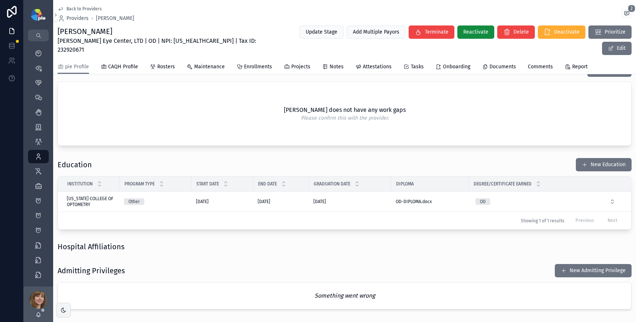
scroll to position [1526, 0]
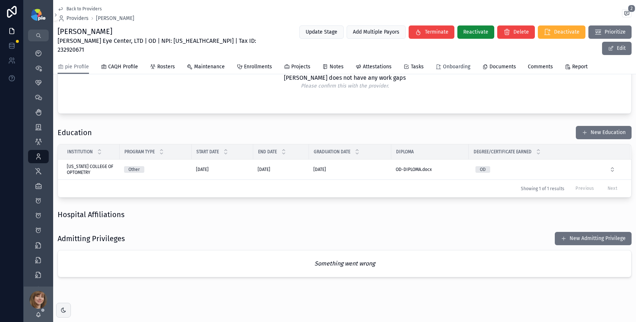
click at [451, 63] on span "Onboarding" at bounding box center [456, 66] width 27 height 7
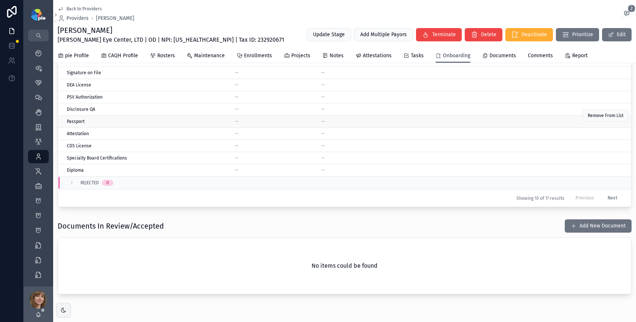
scroll to position [115, 0]
click at [489, 58] on span "Documents" at bounding box center [502, 55] width 27 height 7
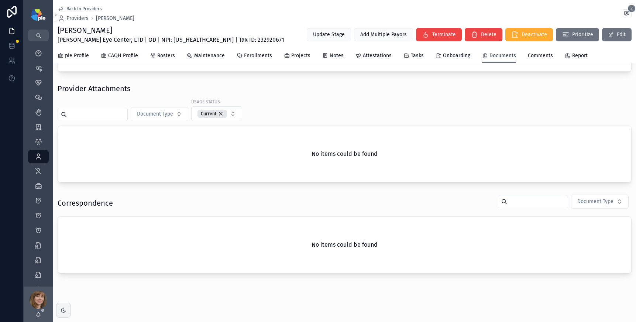
scroll to position [80, 0]
click at [76, 57] on span "pie Profile" at bounding box center [77, 55] width 24 height 7
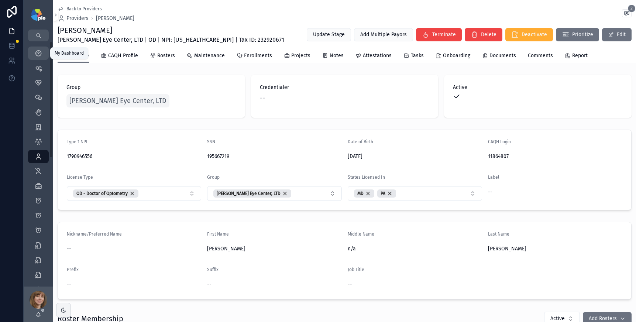
click at [41, 53] on icon "scrollable content" at bounding box center [38, 52] width 7 height 7
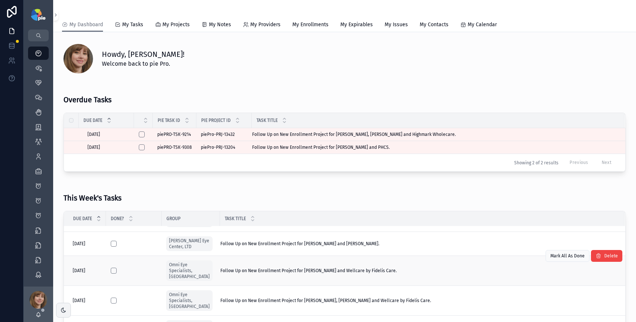
scroll to position [90, 0]
click at [403, 260] on td "Follow Up on New Enrollment Project for Hoffman, Carol and Wellcare by Fidelis …" at bounding box center [422, 271] width 404 height 30
click at [404, 267] on div "Follow Up on New Enrollment Project for Hoffman, Carol and Wellcare by Fidelis …" at bounding box center [417, 270] width 395 height 6
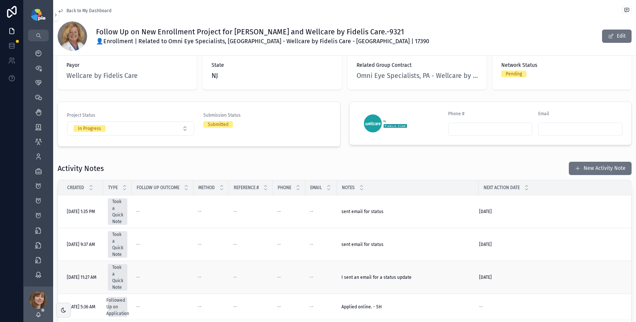
scroll to position [151, 0]
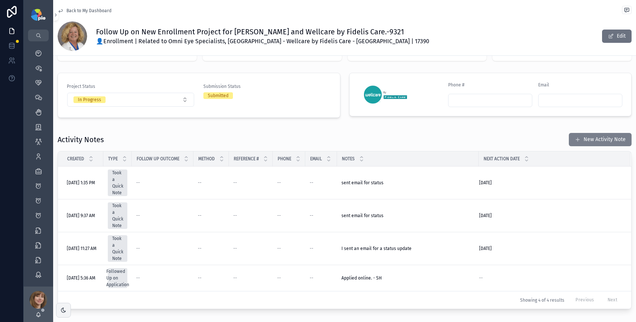
click at [593, 134] on button "New Activity Note" at bounding box center [599, 139] width 63 height 13
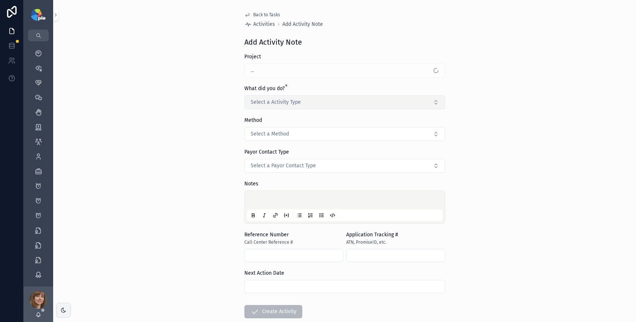
click at [263, 100] on span "Select a Activity Type" at bounding box center [275, 101] width 50 height 7
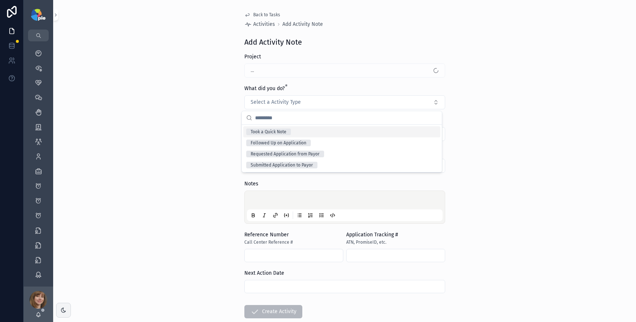
click at [270, 131] on div "Took a Quick Note" at bounding box center [268, 131] width 36 height 7
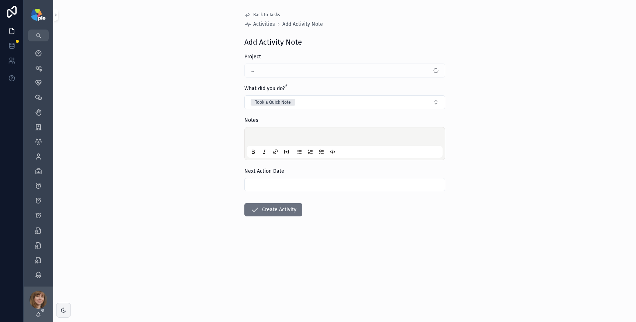
click at [263, 135] on p "scrollable content" at bounding box center [346, 137] width 196 height 7
click at [278, 193] on form "**********" at bounding box center [344, 158] width 201 height 210
click at [279, 184] on input "scrollable content" at bounding box center [345, 184] width 200 height 10
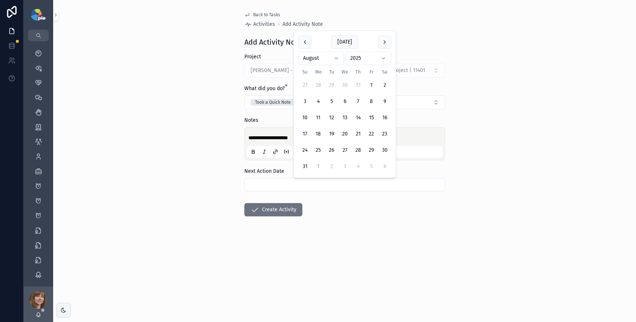
click at [318, 167] on button "1" at bounding box center [317, 166] width 13 height 13
type input "********"
click at [255, 210] on icon "scrollable content" at bounding box center [254, 209] width 9 height 9
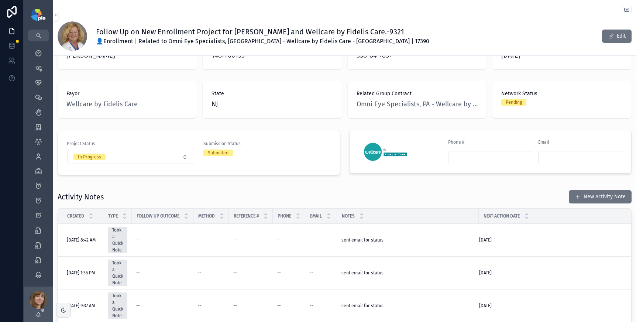
scroll to position [101, 0]
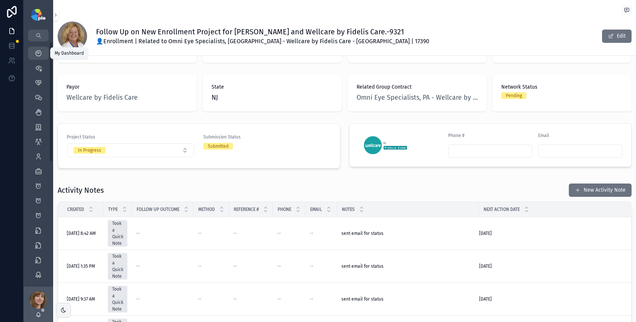
click at [42, 54] on icon "scrollable content" at bounding box center [38, 52] width 7 height 7
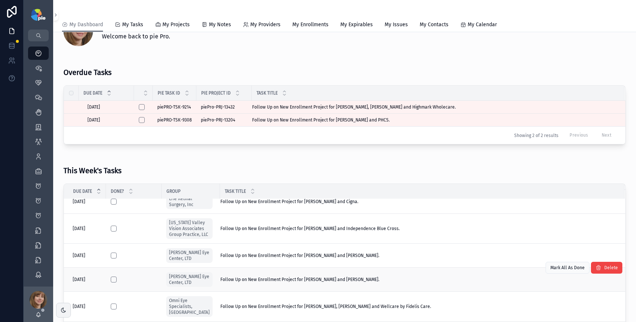
scroll to position [51, 0]
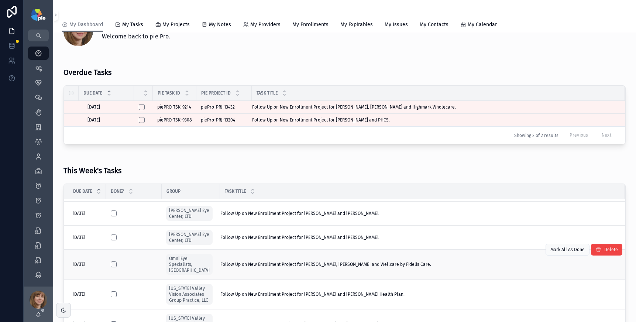
click at [393, 263] on td "Follow Up on New Enrollment Project for Kleen, Chelsea and Wellcare by Fidelis …" at bounding box center [422, 264] width 404 height 30
click at [393, 265] on div "Follow Up on New Enrollment Project for Kleen, Chelsea and Wellcare by Fidelis …" at bounding box center [417, 264] width 395 height 6
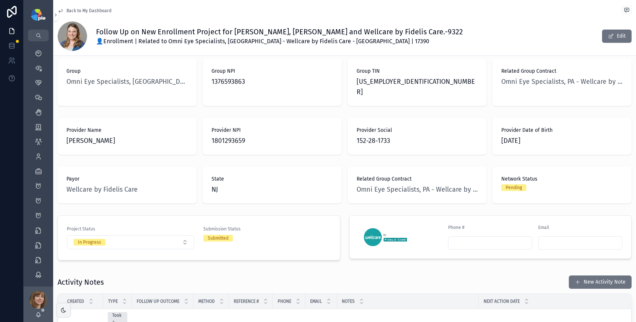
scroll to position [24, 0]
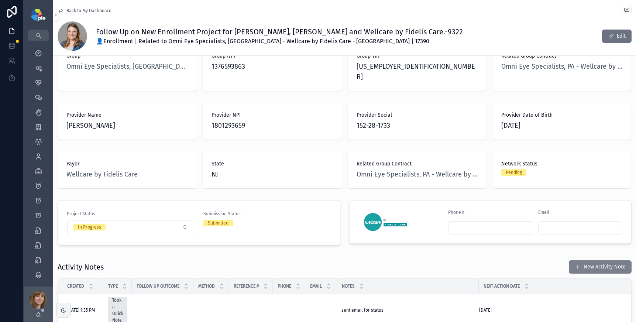
click at [574, 264] on span "scrollable content" at bounding box center [577, 267] width 6 height 6
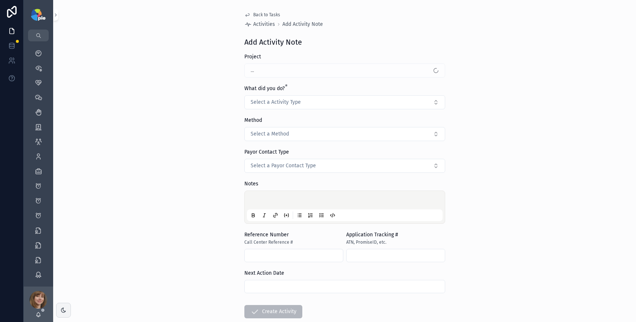
click at [280, 97] on button "Select a Activity Type" at bounding box center [344, 102] width 201 height 14
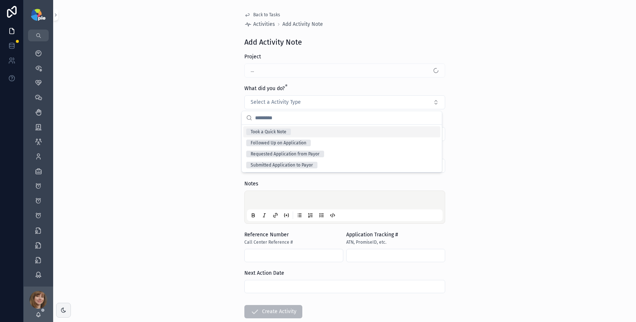
click at [285, 132] on div "Took a Quick Note" at bounding box center [268, 131] width 36 height 7
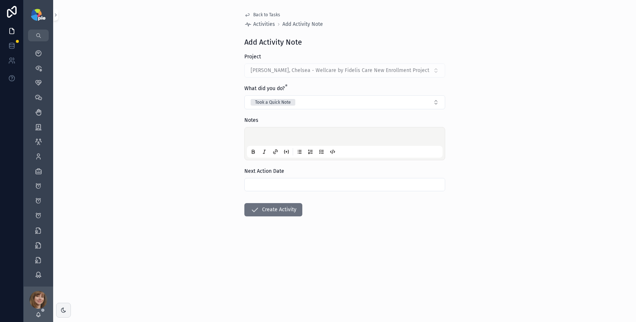
click at [271, 132] on div "scrollable content" at bounding box center [345, 143] width 196 height 28
click at [269, 135] on p "scrollable content" at bounding box center [346, 137] width 196 height 7
click at [291, 187] on input "scrollable content" at bounding box center [345, 184] width 200 height 10
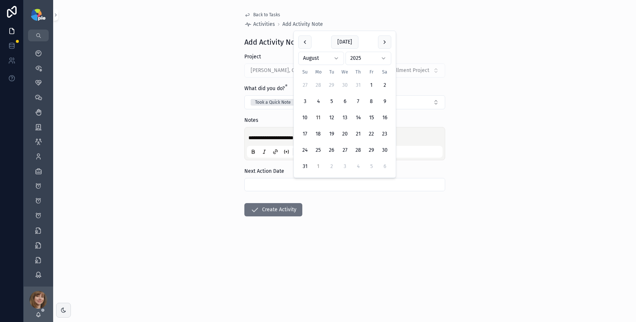
click at [314, 167] on button "1" at bounding box center [317, 166] width 13 height 13
type input "********"
click at [272, 205] on button "Create Activity" at bounding box center [273, 209] width 58 height 13
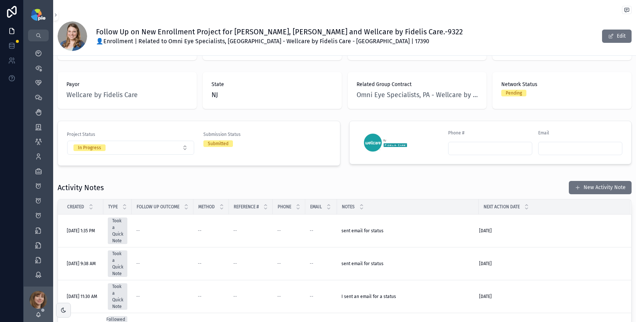
scroll to position [113, 0]
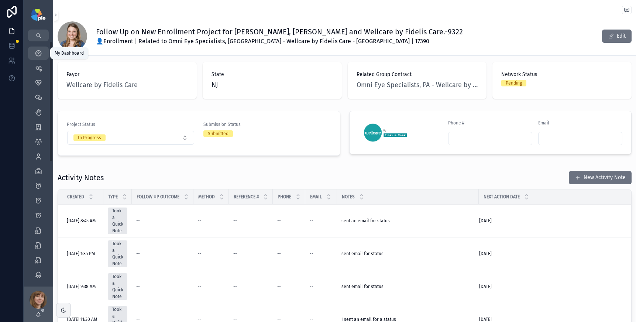
click at [42, 49] on div "My Dashboard" at bounding box center [38, 53] width 12 height 12
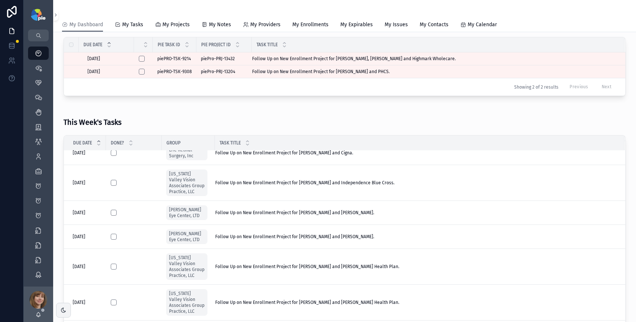
scroll to position [37, 0]
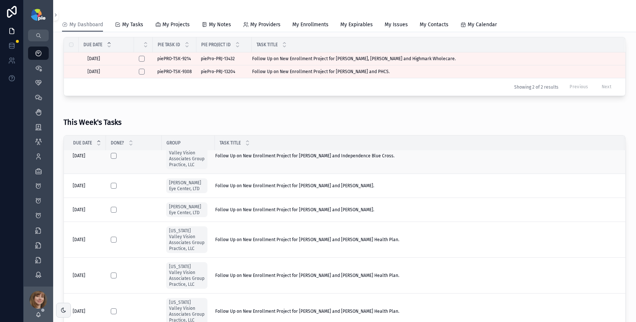
click at [392, 156] on div "Follow Up on New Enrollment Project for Miller, Don and Independence Blue Cross…" at bounding box center [415, 156] width 400 height 6
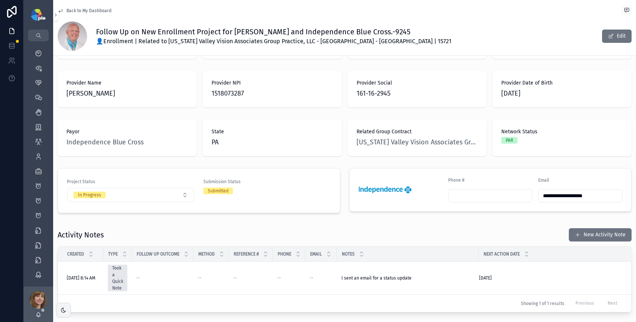
scroll to position [54, 0]
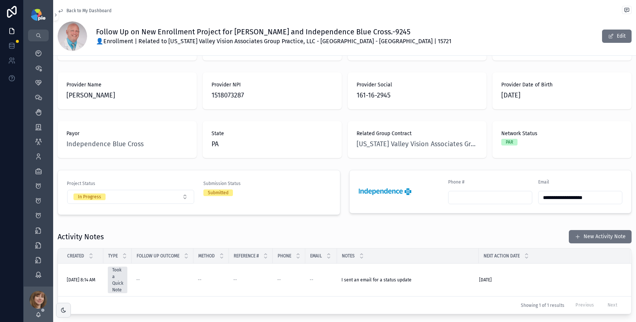
drag, startPoint x: 600, startPoint y: 188, endPoint x: 535, endPoint y: 189, distance: 65.3
click at [538, 192] on input "**********" at bounding box center [579, 197] width 83 height 10
click at [539, 229] on div "Activity Notes New Activity Note" at bounding box center [345, 236] width 574 height 14
click at [587, 230] on button "New Activity Note" at bounding box center [599, 236] width 63 height 13
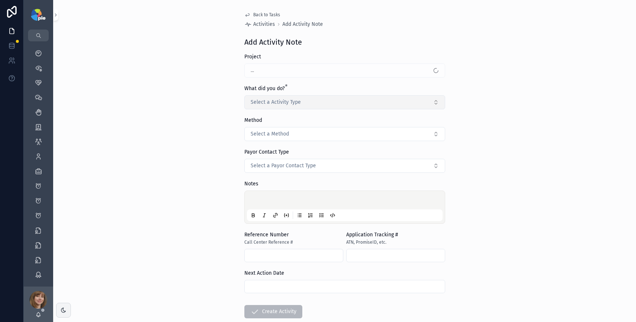
click at [329, 106] on button "Select a Activity Type" at bounding box center [344, 102] width 201 height 14
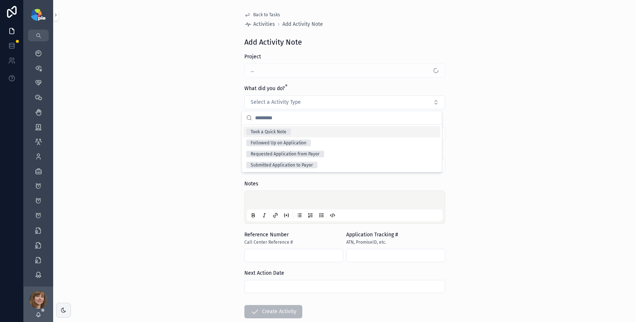
click at [300, 131] on div "Took a Quick Note" at bounding box center [341, 131] width 197 height 11
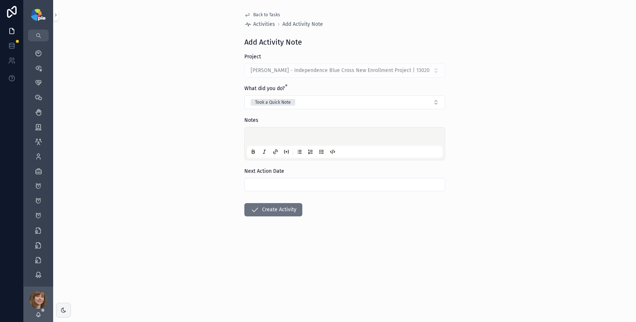
click at [268, 134] on p "scrollable content" at bounding box center [346, 137] width 196 height 7
click at [291, 181] on input "scrollable content" at bounding box center [345, 184] width 200 height 10
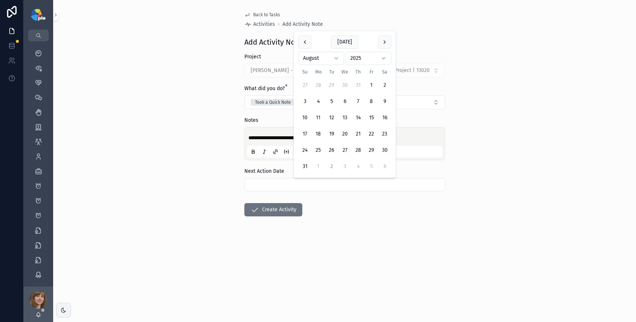
click at [335, 169] on button "2" at bounding box center [331, 166] width 13 height 13
type input "********"
click at [293, 203] on button "Create Activity" at bounding box center [273, 209] width 58 height 13
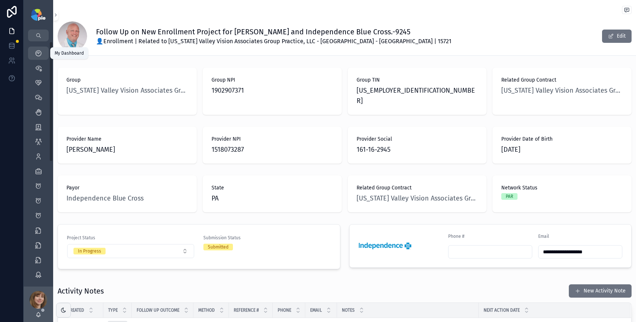
click at [40, 52] on icon "scrollable content" at bounding box center [38, 52] width 7 height 7
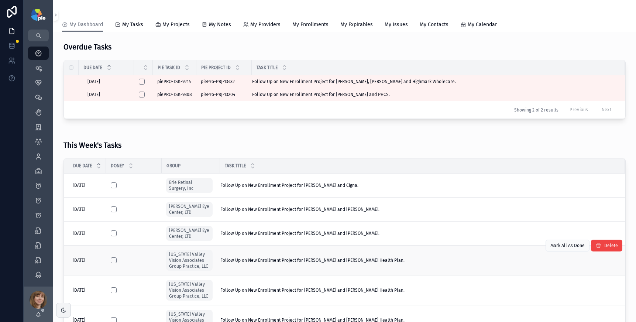
click at [404, 263] on div "Follow Up on New Enrollment Project for Bausell, Rebecca and Geisinger Health P…" at bounding box center [417, 260] width 395 height 6
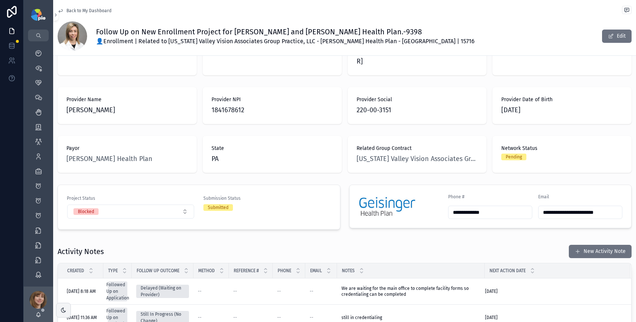
scroll to position [44, 0]
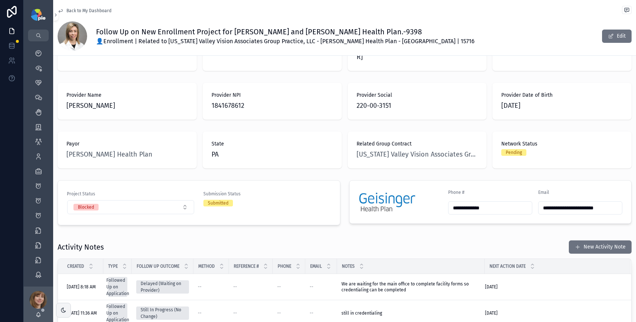
click at [83, 8] on span "Back to My Dashboard" at bounding box center [88, 11] width 45 height 6
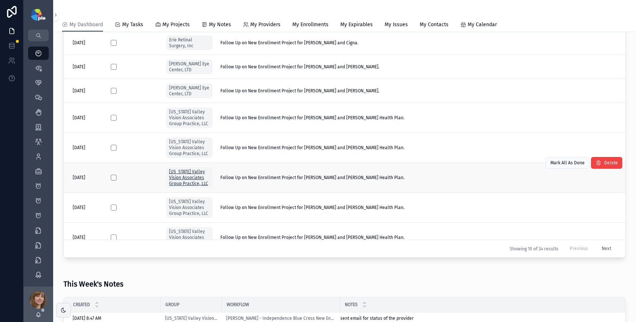
scroll to position [243, 0]
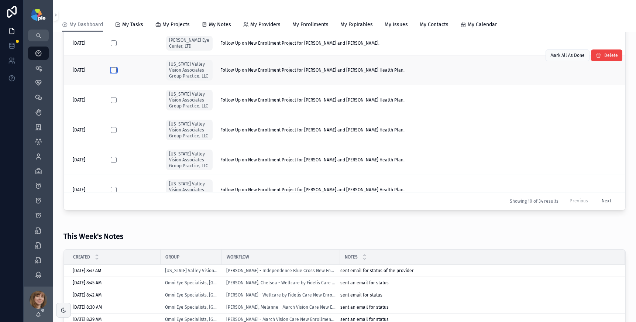
click at [111, 73] on button "scrollable content" at bounding box center [114, 70] width 6 height 6
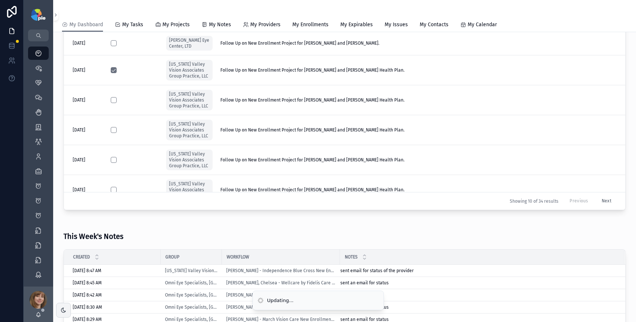
scroll to position [171, 0]
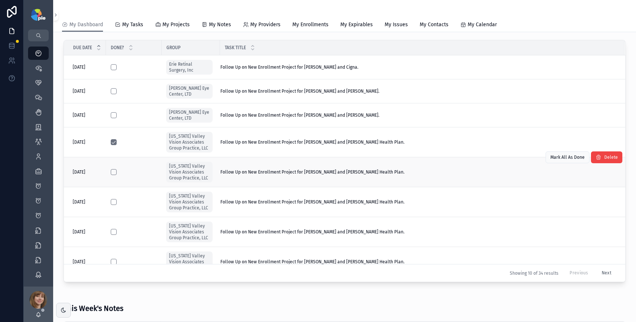
click at [110, 175] on form "scrollable content" at bounding box center [133, 172] width 47 height 7
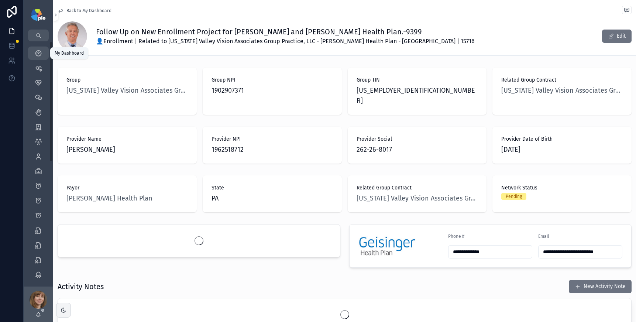
click at [41, 56] on icon "scrollable content" at bounding box center [38, 52] width 7 height 7
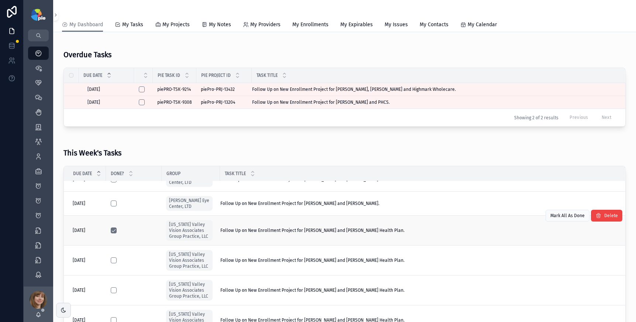
scroll to position [48, 0]
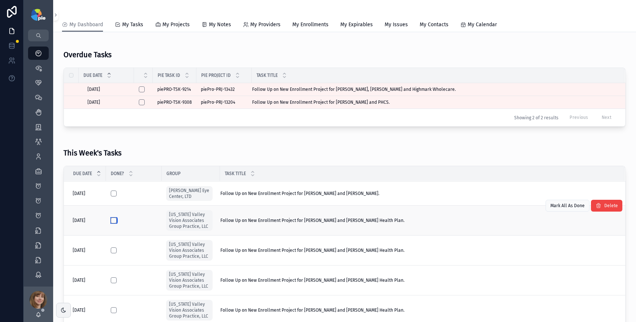
click at [113, 223] on button "scrollable content" at bounding box center [114, 220] width 6 height 6
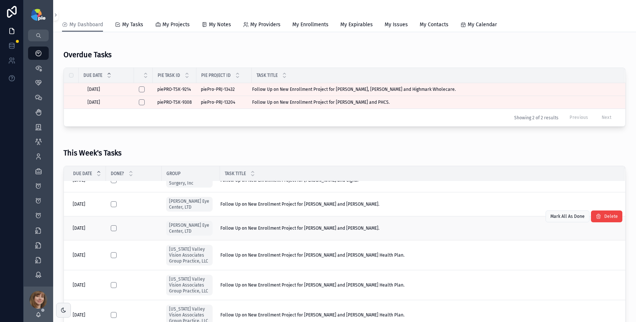
scroll to position [32, 0]
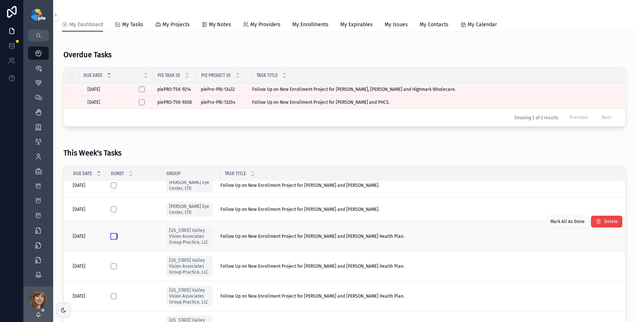
click at [115, 239] on button "scrollable content" at bounding box center [114, 236] width 6 height 6
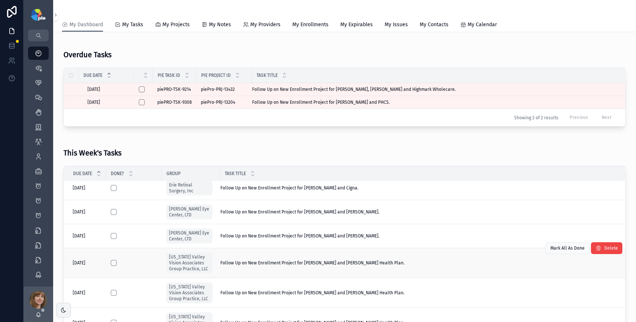
scroll to position [8, 0]
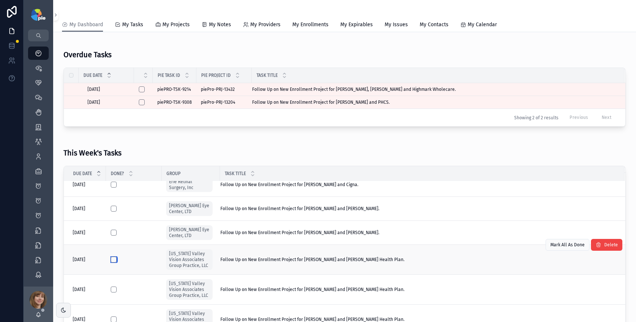
click at [115, 261] on button "scrollable content" at bounding box center [114, 259] width 6 height 6
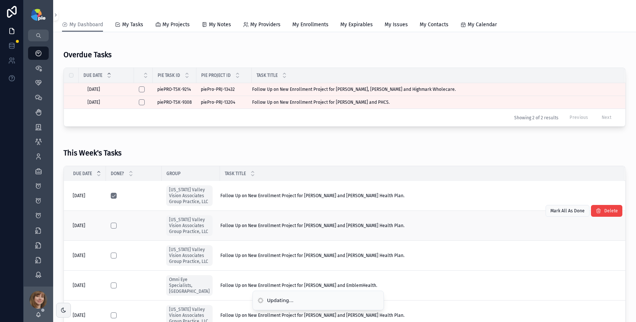
scroll to position [88, 0]
click at [114, 222] on button "scrollable content" at bounding box center [114, 225] width 6 height 6
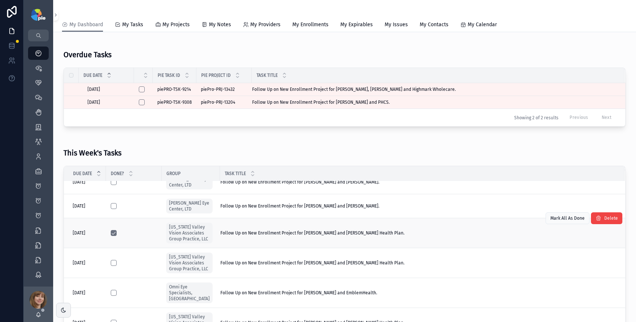
scroll to position [35, 0]
click at [115, 236] on button "scrollable content" at bounding box center [114, 233] width 6 height 6
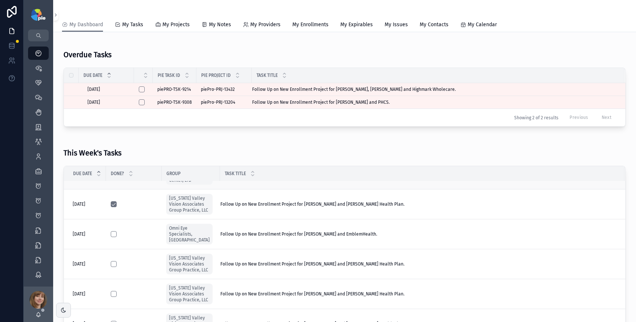
scroll to position [66, 0]
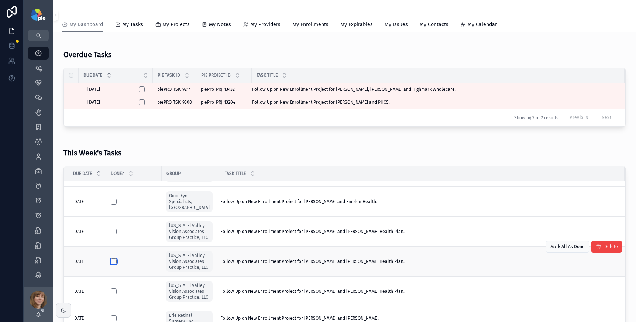
click at [113, 264] on button "scrollable content" at bounding box center [114, 261] width 6 height 6
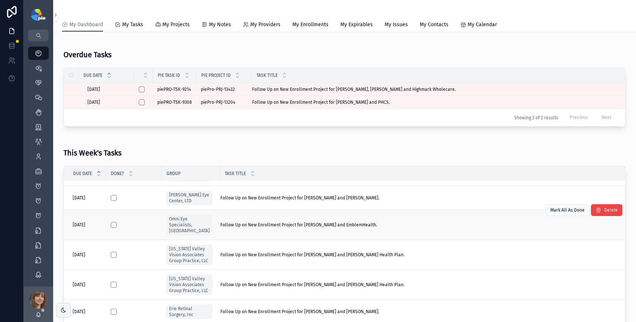
scroll to position [44, 0]
click at [115, 251] on button "scrollable content" at bounding box center [114, 254] width 6 height 6
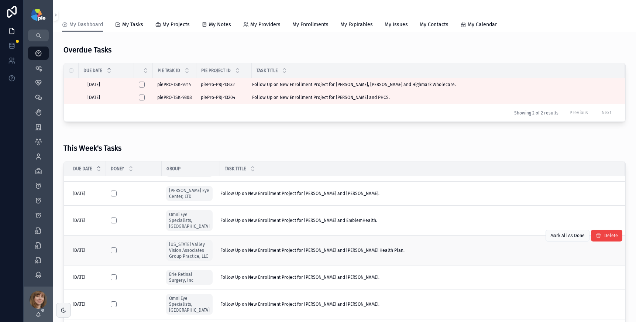
scroll to position [55, 0]
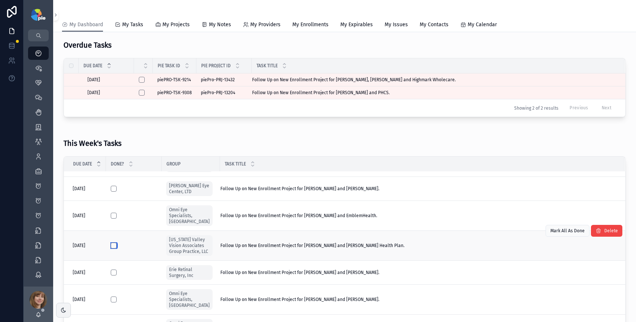
click at [114, 242] on button "scrollable content" at bounding box center [114, 245] width 6 height 6
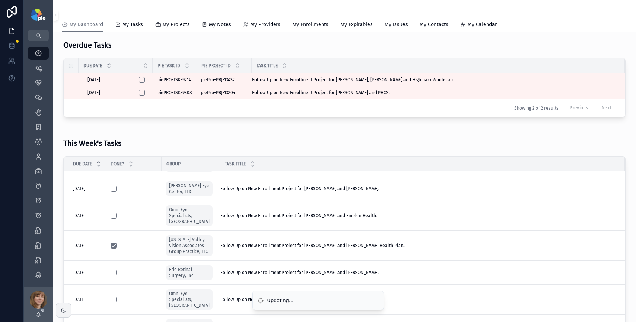
scroll to position [0, 0]
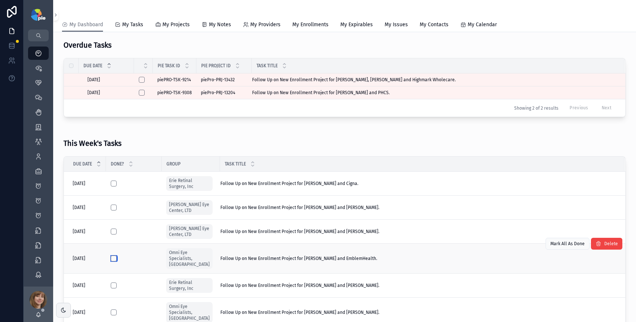
click at [116, 255] on button "scrollable content" at bounding box center [114, 258] width 6 height 6
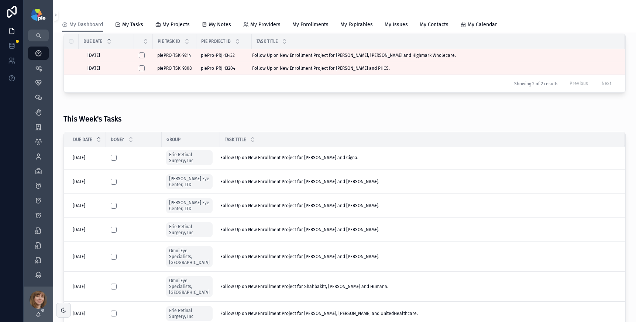
scroll to position [80, 0]
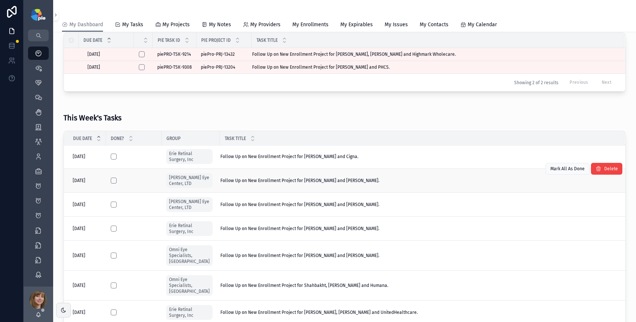
click at [383, 181] on div "Follow Up on New Enrollment Project for Nguyen, Thanh and Cigna Medicare. Follo…" at bounding box center [417, 180] width 395 height 6
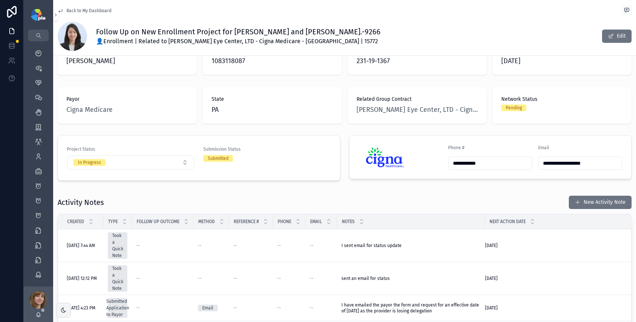
scroll to position [100, 0]
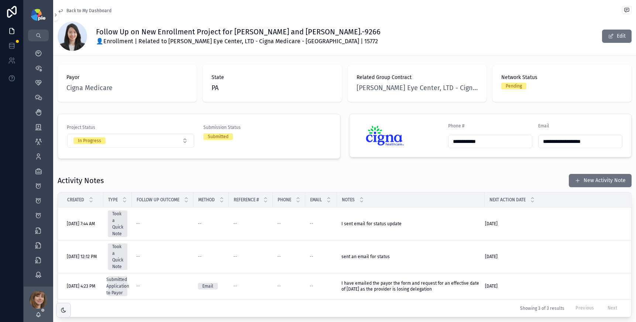
drag, startPoint x: 595, startPoint y: 177, endPoint x: 595, endPoint y: 181, distance: 4.1
click at [595, 177] on button "New Activity Note" at bounding box center [599, 180] width 63 height 13
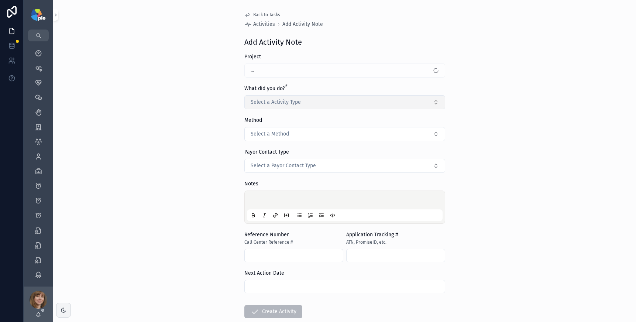
click at [315, 107] on button "Select a Activity Type" at bounding box center [344, 102] width 201 height 14
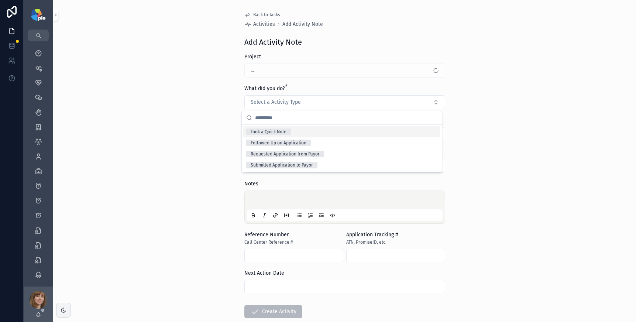
click at [301, 129] on div "Took a Quick Note" at bounding box center [341, 131] width 197 height 11
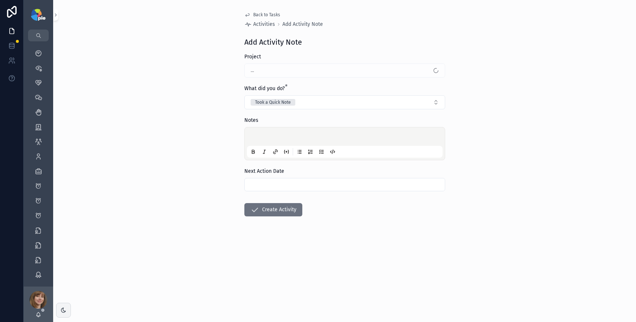
click at [284, 134] on p "scrollable content" at bounding box center [346, 137] width 196 height 7
click at [309, 183] on input "scrollable content" at bounding box center [345, 184] width 200 height 10
click at [321, 165] on button "1" at bounding box center [317, 166] width 13 height 13
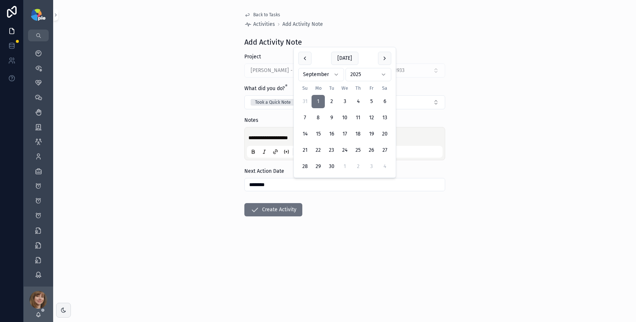
type input "********"
click at [312, 226] on form "**********" at bounding box center [344, 158] width 201 height 210
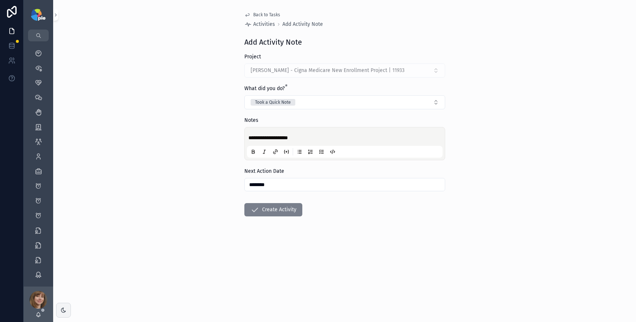
click at [266, 207] on button "Create Activity" at bounding box center [273, 209] width 58 height 13
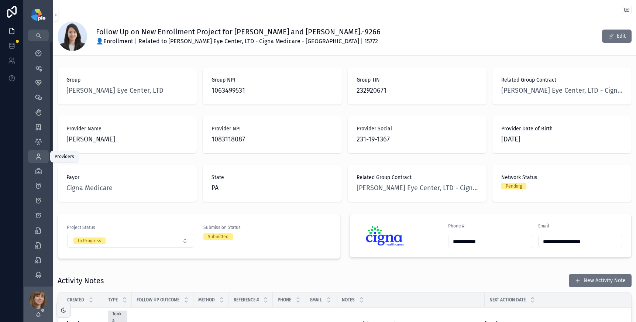
click at [41, 156] on icon "scrollable content" at bounding box center [38, 156] width 7 height 7
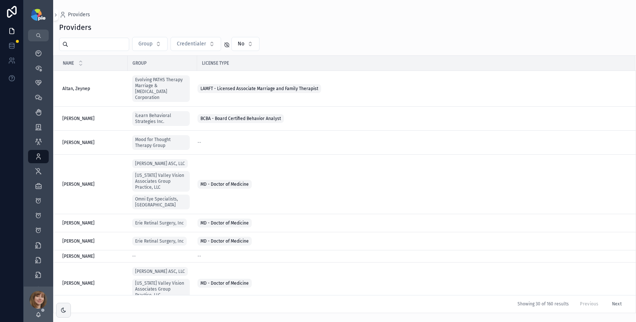
click at [90, 48] on input "scrollable content" at bounding box center [98, 44] width 60 height 10
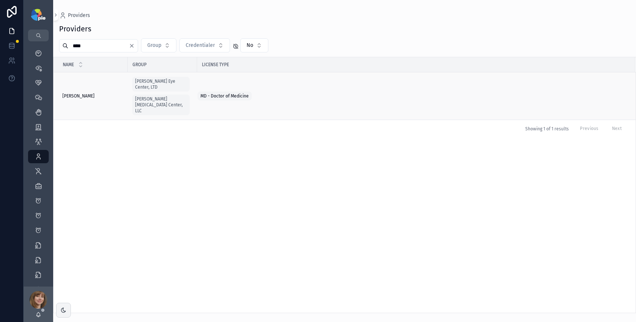
type input "****"
click at [88, 93] on span "Nguyen, Thanh" at bounding box center [78, 96] width 32 height 6
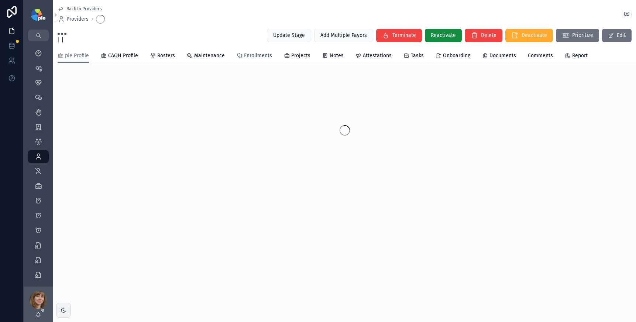
click at [254, 55] on span "Enrollments" at bounding box center [258, 55] width 28 height 7
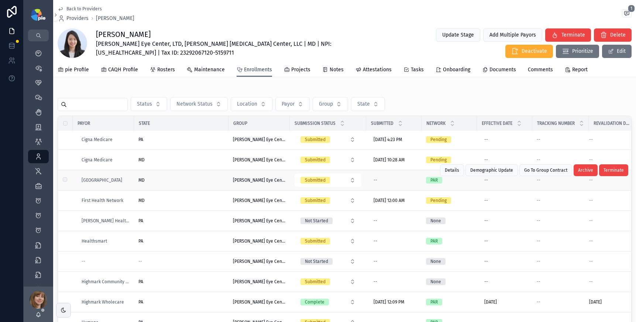
scroll to position [253, 0]
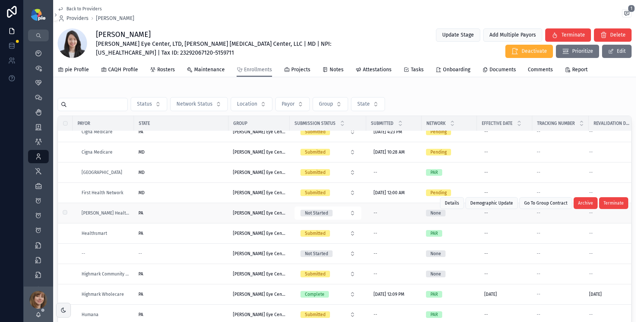
click at [173, 210] on div "PA" at bounding box center [181, 213] width 86 height 6
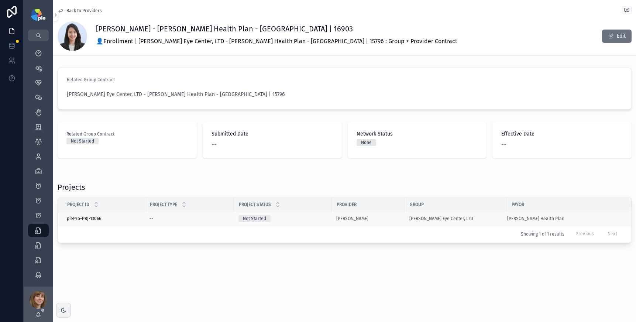
click at [288, 217] on div "Not Started" at bounding box center [282, 218] width 89 height 7
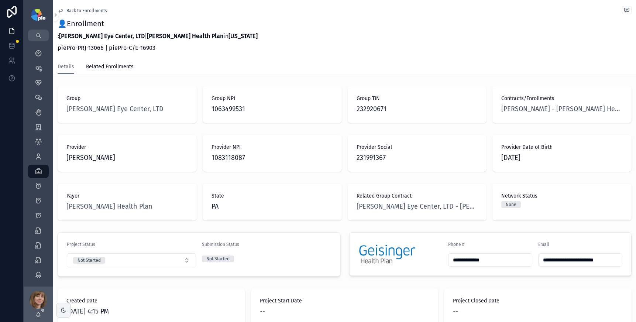
click at [75, 10] on span "Back to Enrollments" at bounding box center [86, 11] width 41 height 6
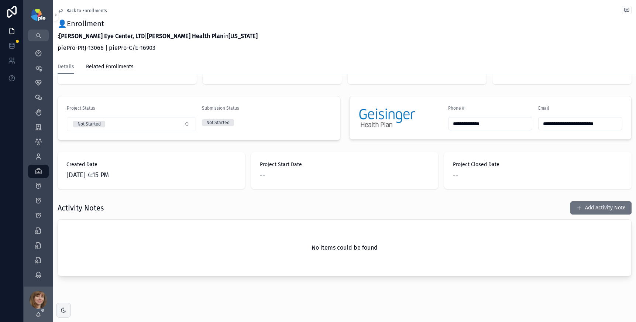
scroll to position [141, 0]
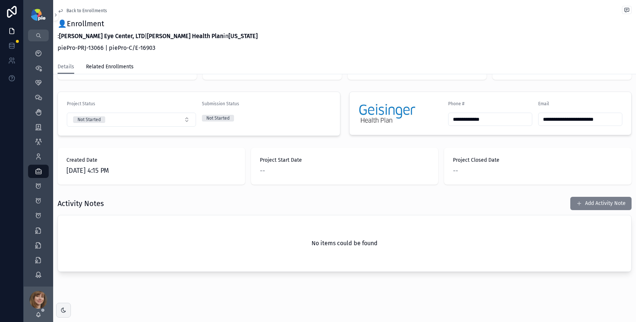
click at [587, 204] on button "Add Activity Note" at bounding box center [600, 203] width 61 height 13
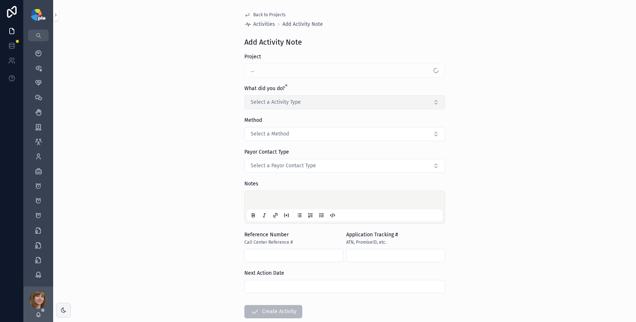
click at [308, 99] on button "Select a Activity Type" at bounding box center [344, 102] width 201 height 14
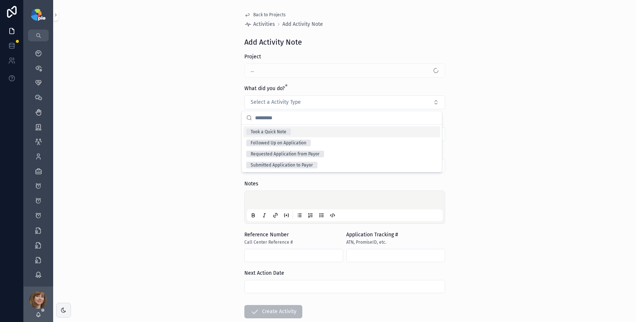
click at [293, 128] on div "Took a Quick Note" at bounding box center [341, 131] width 197 height 11
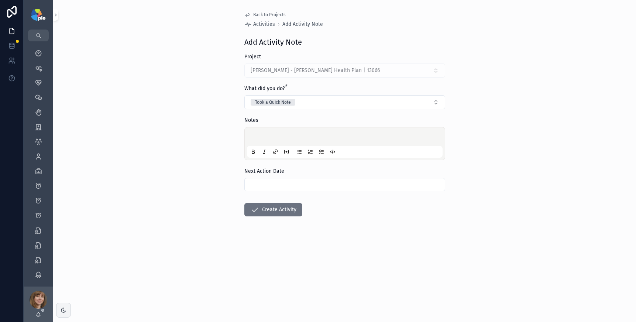
click at [284, 134] on p "scrollable content" at bounding box center [346, 137] width 196 height 7
click at [321, 183] on input "scrollable content" at bounding box center [345, 184] width 200 height 10
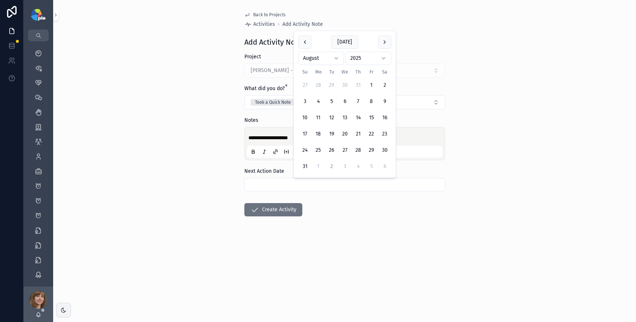
click at [333, 166] on button "2" at bounding box center [331, 166] width 13 height 13
type input "********"
drag, startPoint x: 325, startPoint y: 222, endPoint x: 296, endPoint y: 217, distance: 29.2
click at [324, 222] on form "**********" at bounding box center [344, 158] width 201 height 210
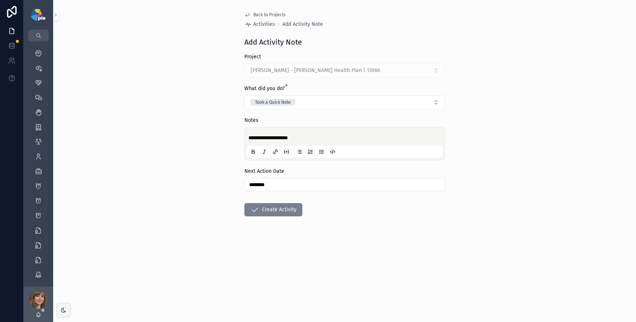
click at [274, 207] on button "Create Activity" at bounding box center [273, 209] width 58 height 13
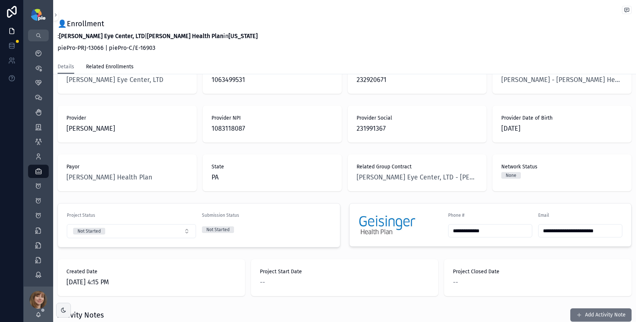
scroll to position [136, 0]
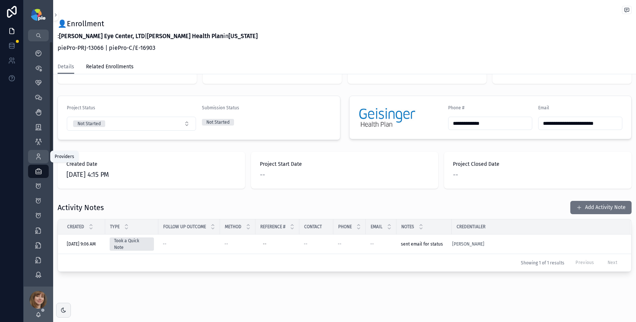
click at [37, 160] on div "Providers 293" at bounding box center [38, 157] width 12 height 12
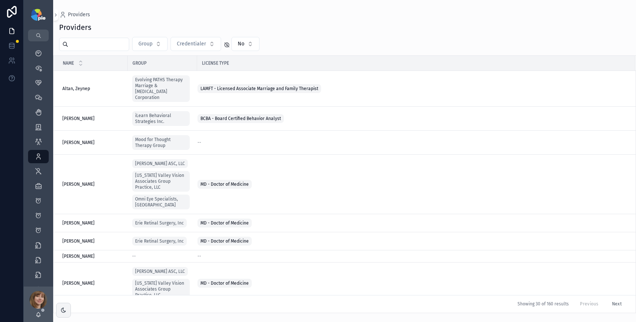
click at [107, 46] on input "scrollable content" at bounding box center [98, 44] width 60 height 10
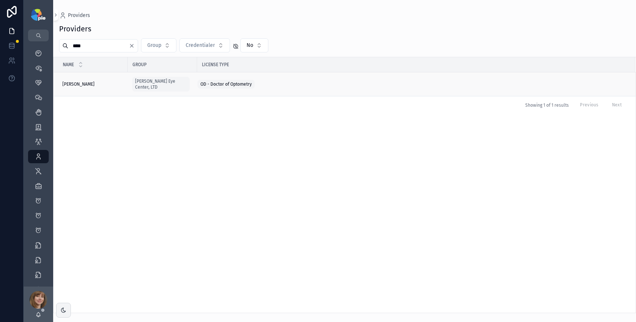
type input "****"
click at [93, 82] on div "Frey, Tiffany Frey, Tiffany" at bounding box center [92, 84] width 61 height 6
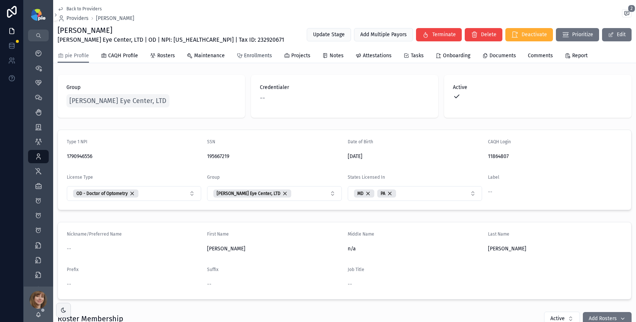
click at [267, 58] on span "Enrollments" at bounding box center [258, 55] width 28 height 7
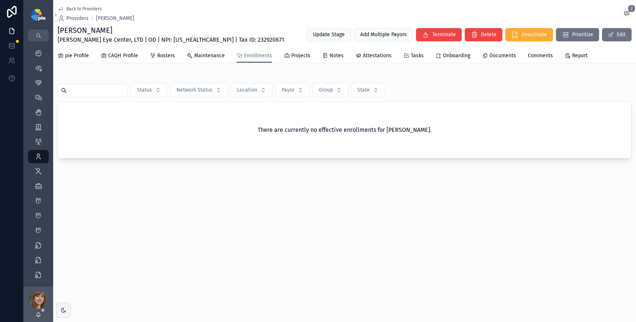
click at [212, 188] on div "Back to Providers Providers Tiffany Frey 2 Tiffany Frey Ludwick Eye Center, LTD…" at bounding box center [344, 104] width 582 height 208
click at [76, 58] on span "pie Profile" at bounding box center [77, 55] width 24 height 7
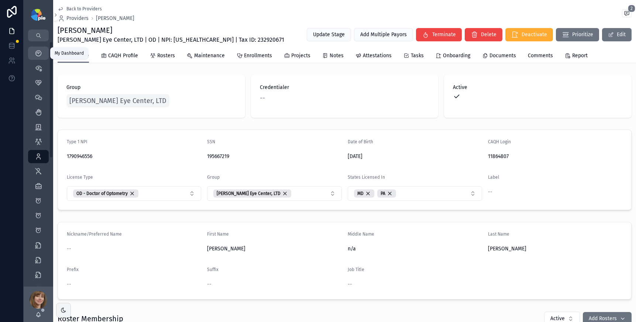
click at [41, 54] on icon "scrollable content" at bounding box center [38, 52] width 7 height 7
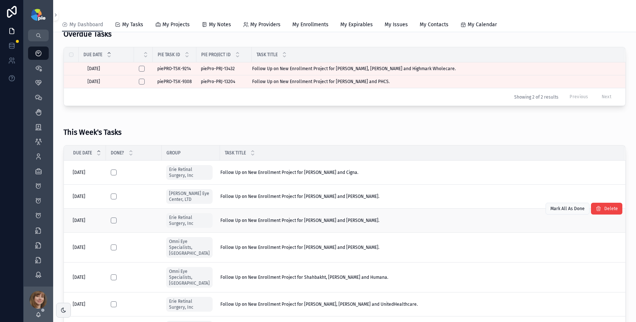
scroll to position [51, 0]
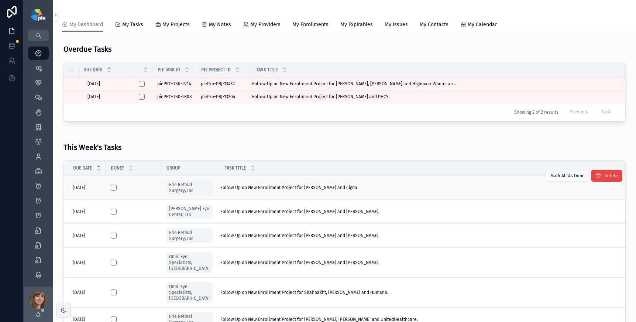
click at [351, 188] on div "Follow Up on New Enrollment Project for [PERSON_NAME] and Cigna. Follow Up on N…" at bounding box center [417, 187] width 395 height 6
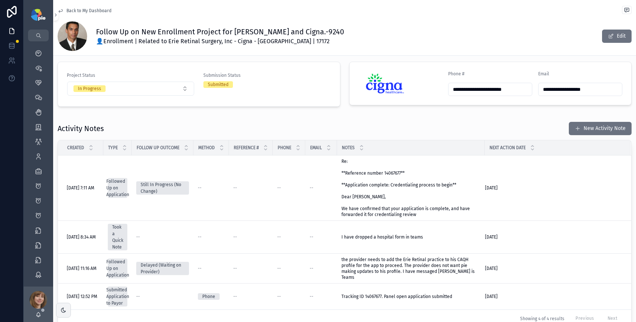
scroll to position [164, 0]
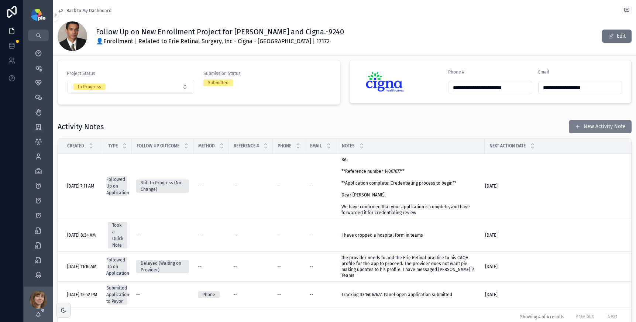
click at [584, 120] on button "New Activity Note" at bounding box center [599, 126] width 63 height 13
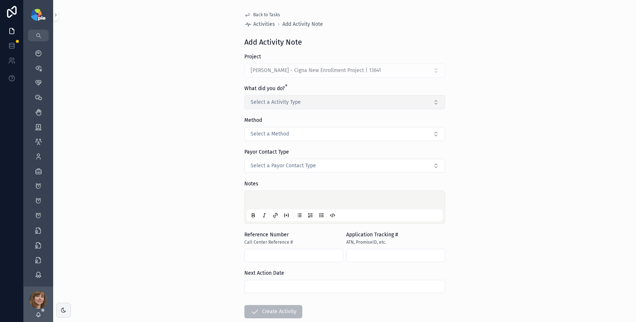
click at [264, 104] on span "Select a Activity Type" at bounding box center [275, 101] width 50 height 7
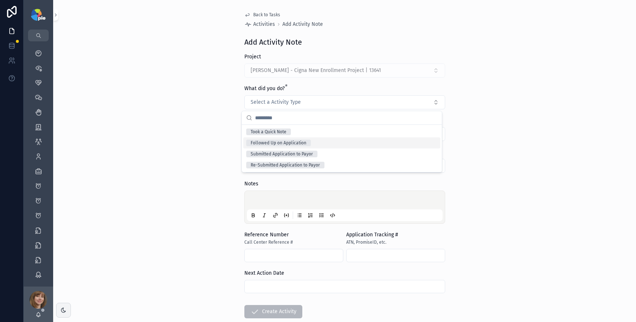
click at [275, 140] on div "Followed Up on Application" at bounding box center [278, 142] width 56 height 7
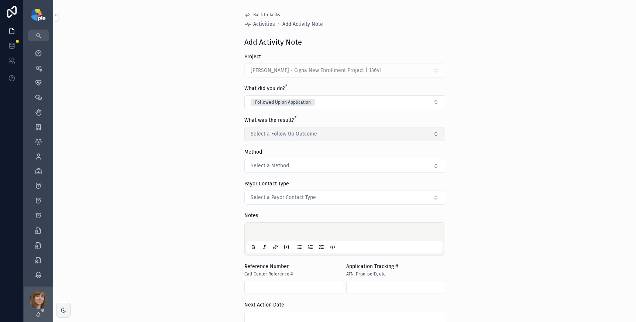
click at [274, 134] on span "Select a Follow Up Outcome" at bounding box center [283, 133] width 66 height 7
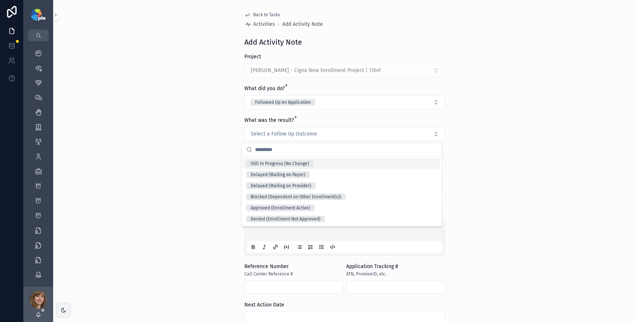
click at [280, 162] on div "Still In Progress (No Change)" at bounding box center [279, 163] width 58 height 7
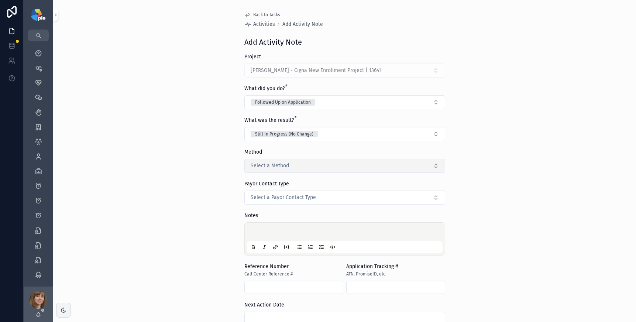
click at [276, 169] on span "Select a Method" at bounding box center [269, 165] width 38 height 7
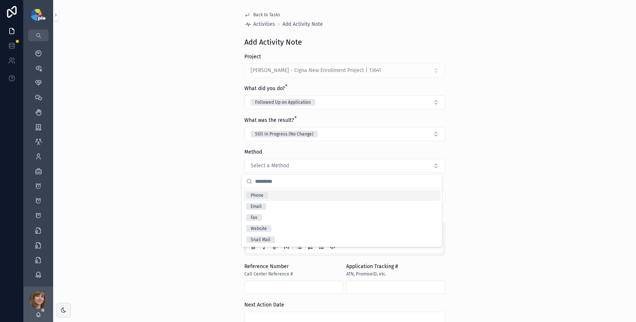
click at [273, 195] on div "Phone" at bounding box center [341, 195] width 197 height 11
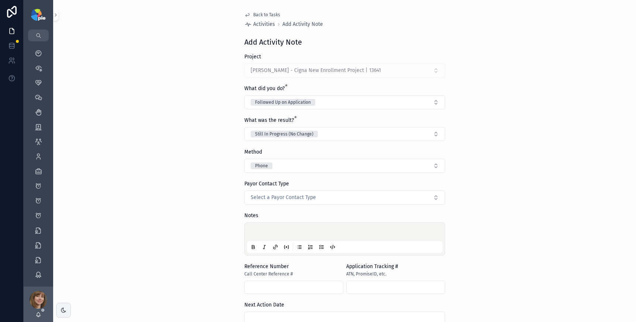
click at [260, 229] on p "scrollable content" at bounding box center [346, 232] width 196 height 7
click at [173, 207] on div "**********" at bounding box center [344, 161] width 582 height 322
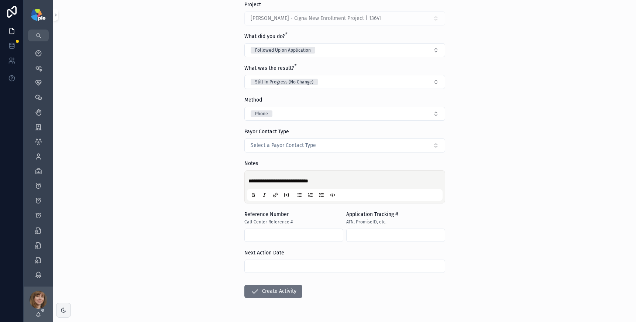
scroll to position [75, 0]
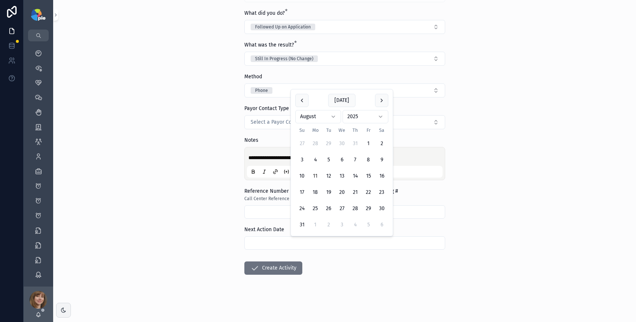
click at [278, 240] on input "scrollable content" at bounding box center [345, 243] width 200 height 10
click at [315, 210] on button "25" at bounding box center [314, 208] width 13 height 13
type input "*********"
click at [281, 264] on button "Create Activity" at bounding box center [273, 267] width 58 height 13
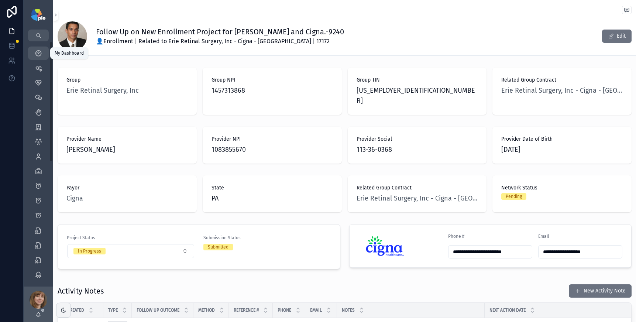
click at [38, 54] on icon "scrollable content" at bounding box center [38, 52] width 7 height 7
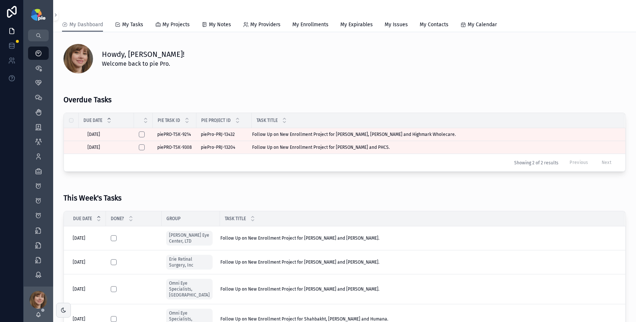
click at [213, 83] on div "Overdue Tasks Due Date Pie Task ID Pie Project ID Task Title [DATE] [DATE] pieP…" at bounding box center [344, 128] width 571 height 92
click at [41, 155] on icon "scrollable content" at bounding box center [38, 156] width 7 height 7
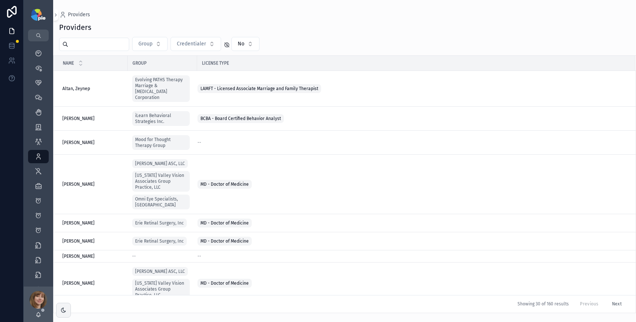
click at [107, 45] on input "scrollable content" at bounding box center [98, 44] width 60 height 10
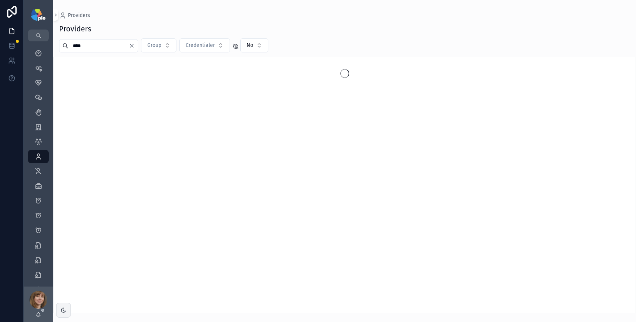
type input "****"
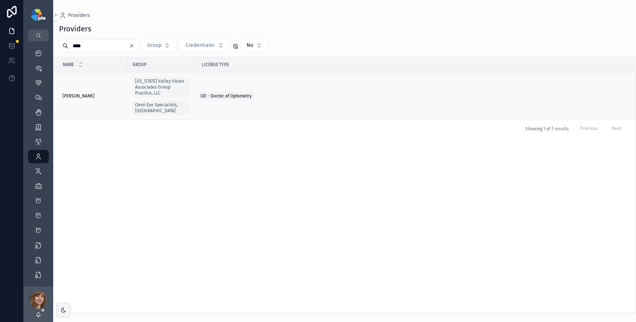
click at [79, 94] on span "[PERSON_NAME]" at bounding box center [78, 96] width 32 height 6
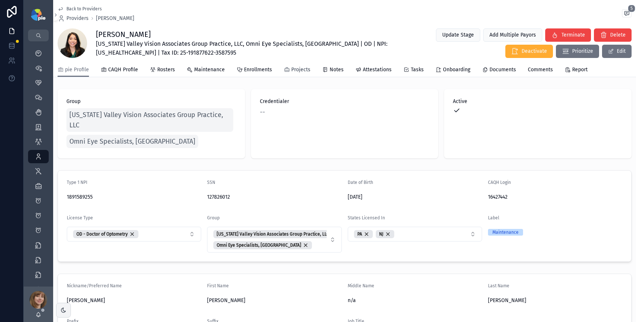
click at [298, 69] on span "Projects" at bounding box center [300, 69] width 19 height 7
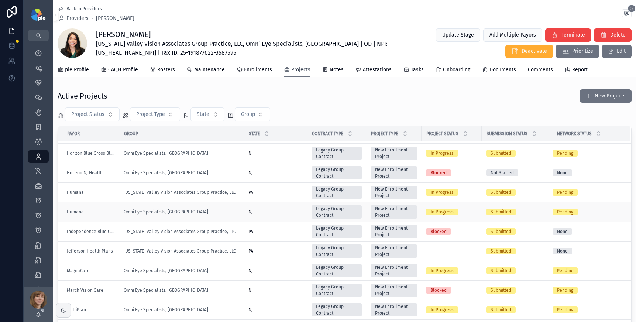
scroll to position [312, 0]
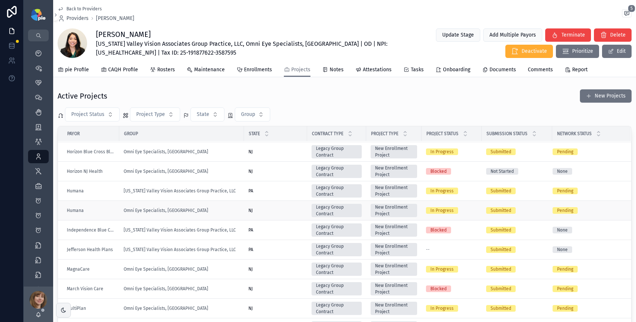
click at [213, 211] on div "Omni Eye Specialists, [GEOGRAPHIC_DATA]" at bounding box center [182, 210] width 116 height 6
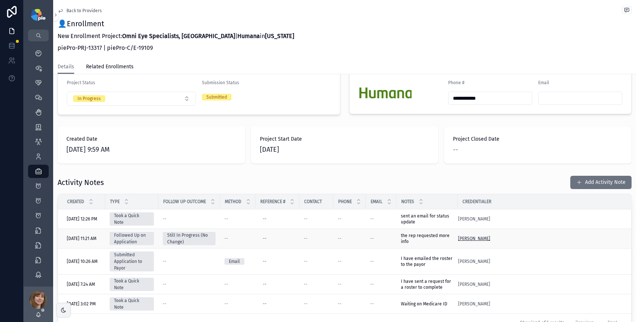
scroll to position [179, 0]
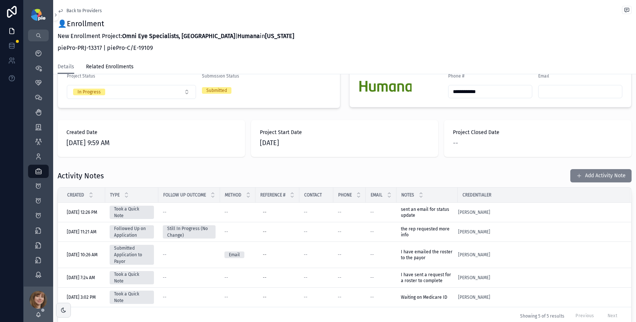
click at [585, 169] on button "Add Activity Note" at bounding box center [600, 175] width 61 height 13
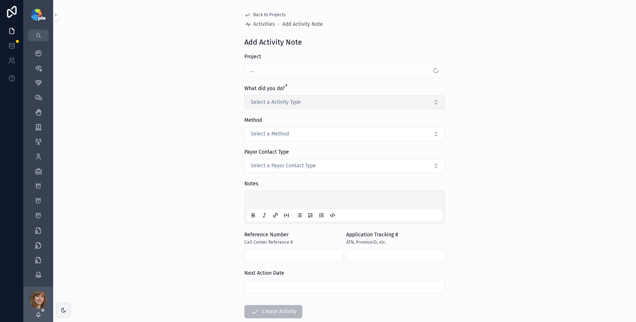
click at [357, 100] on button "Select a Activity Type" at bounding box center [344, 102] width 201 height 14
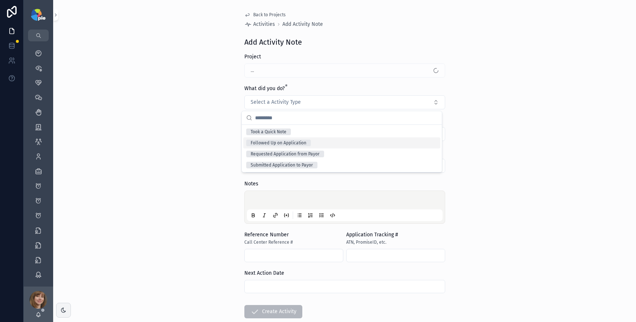
click at [333, 140] on div "Followed Up on Application" at bounding box center [341, 142] width 197 height 11
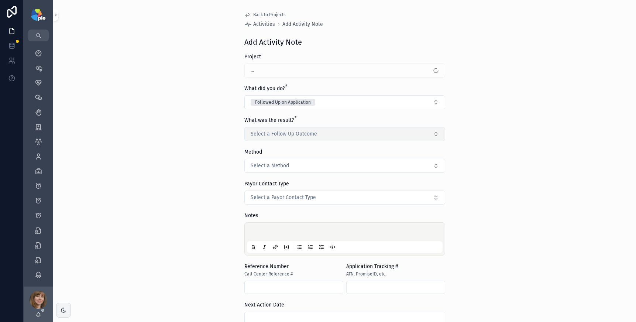
click at [327, 135] on button "Select a Follow Up Outcome" at bounding box center [344, 134] width 201 height 14
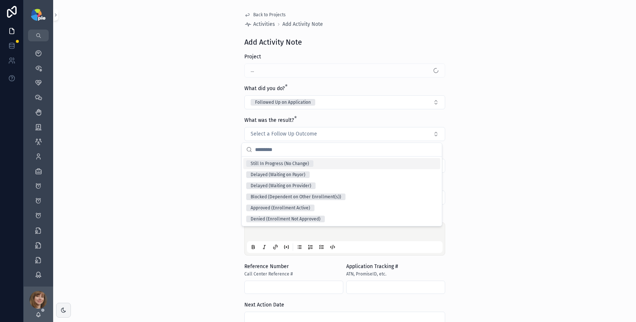
click at [322, 161] on div "Still In Progress (No Change)" at bounding box center [341, 163] width 197 height 11
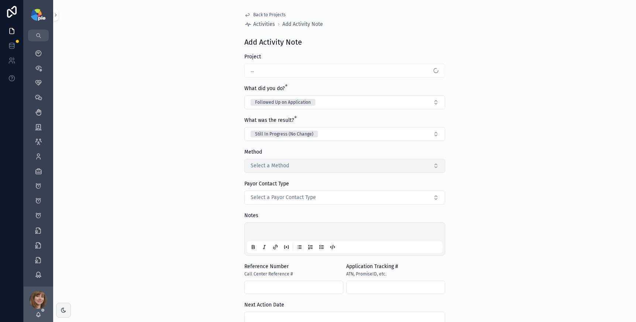
click at [286, 170] on button "Select a Method" at bounding box center [344, 166] width 201 height 14
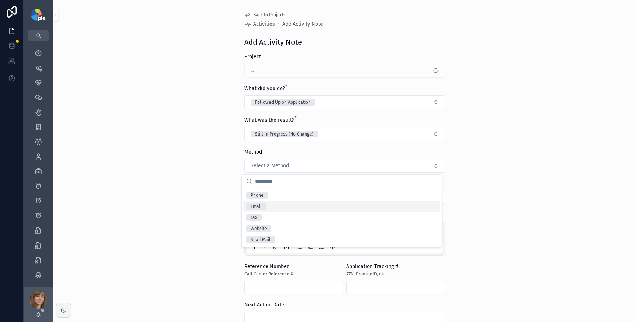
click at [280, 205] on div "Email" at bounding box center [341, 206] width 197 height 11
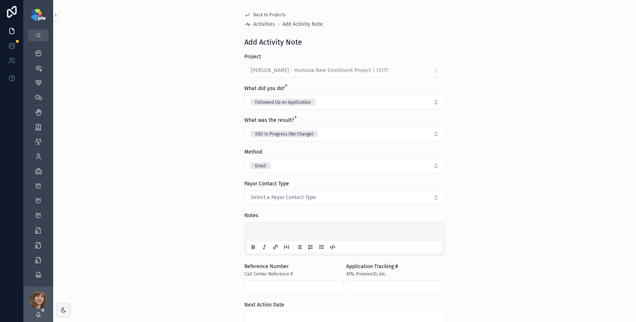
click at [256, 227] on div "scrollable content" at bounding box center [345, 239] width 196 height 28
click at [256, 231] on p "scrollable content" at bounding box center [346, 232] width 196 height 7
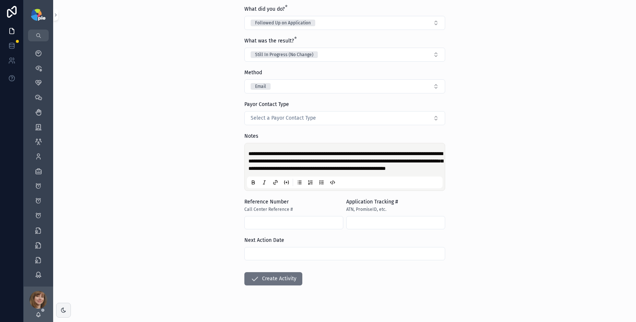
scroll to position [90, 0]
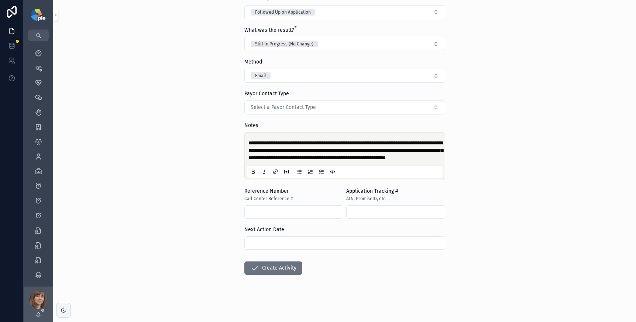
click at [287, 248] on input "scrollable content" at bounding box center [345, 243] width 200 height 10
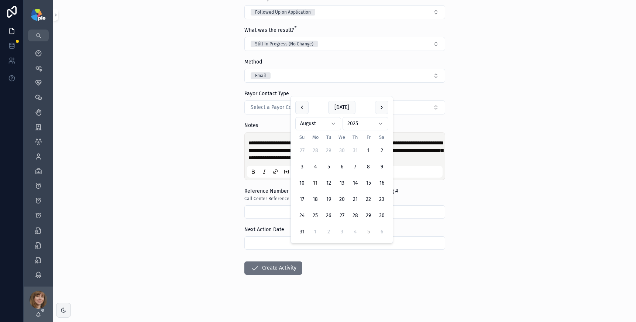
click at [367, 230] on button "5" at bounding box center [368, 231] width 13 height 13
type input "********"
click at [265, 274] on button "Create Activity" at bounding box center [273, 267] width 58 height 13
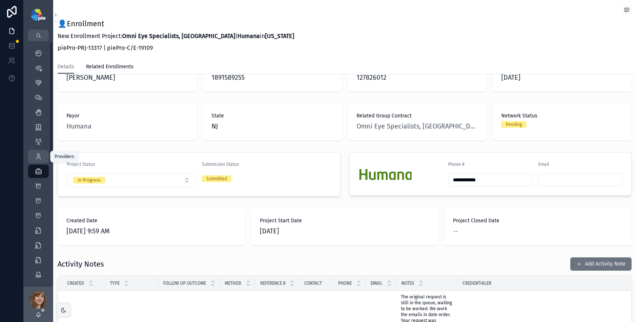
click at [41, 155] on icon "scrollable content" at bounding box center [38, 156] width 7 height 7
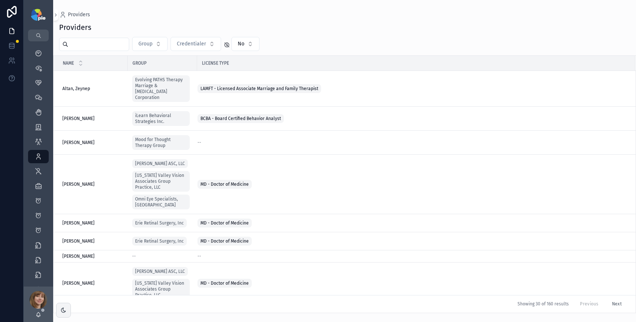
click at [127, 46] on input "scrollable content" at bounding box center [98, 44] width 60 height 10
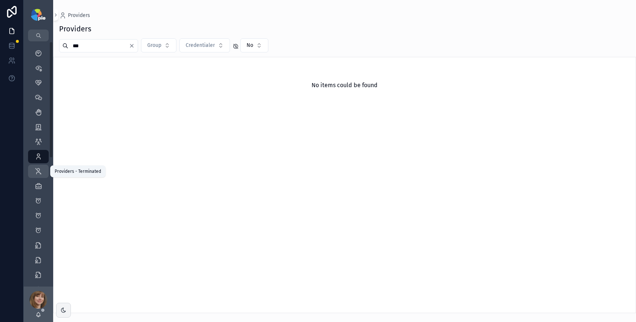
type input "***"
click at [32, 169] on link "Providers - Terminated 133" at bounding box center [38, 171] width 21 height 13
click at [94, 45] on input "scrollable content" at bounding box center [98, 46] width 60 height 10
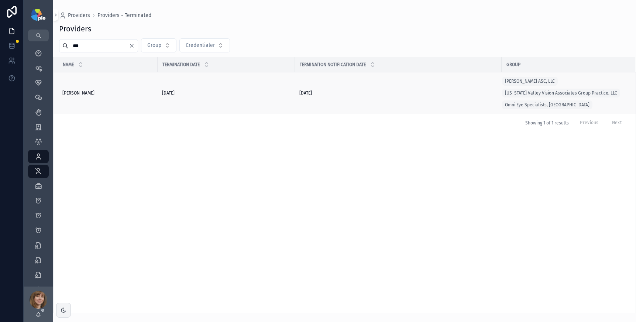
type input "***"
click at [100, 90] on div "[PERSON_NAME] [PERSON_NAME]" at bounding box center [107, 93] width 91 height 6
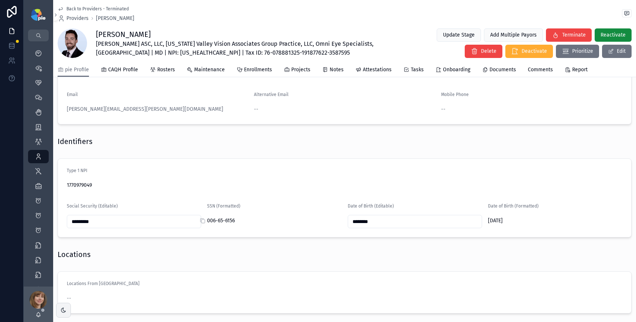
scroll to position [410, 0]
click at [31, 129] on link "Groups 51" at bounding box center [38, 126] width 21 height 13
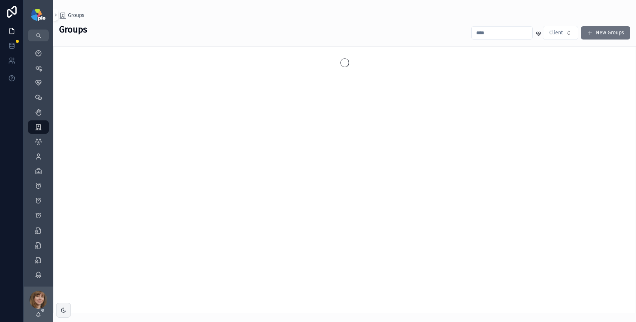
click at [482, 34] on input "scrollable content" at bounding box center [501, 33] width 60 height 10
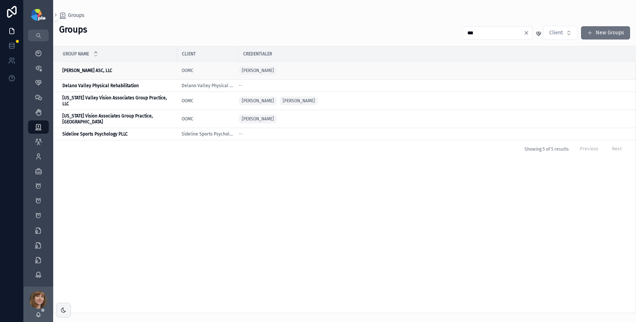
type input "***"
click at [128, 71] on div "[PERSON_NAME] ASC, LLC [PERSON_NAME] ASC, LLC" at bounding box center [117, 71] width 110 height 6
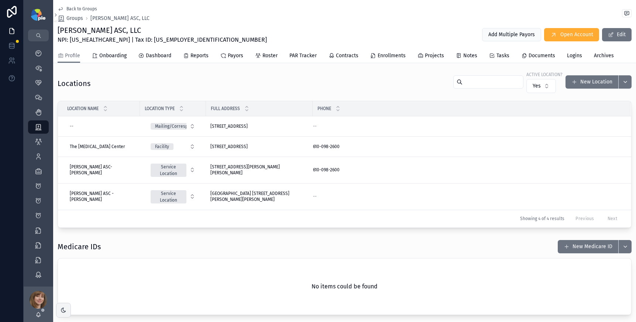
scroll to position [310, 0]
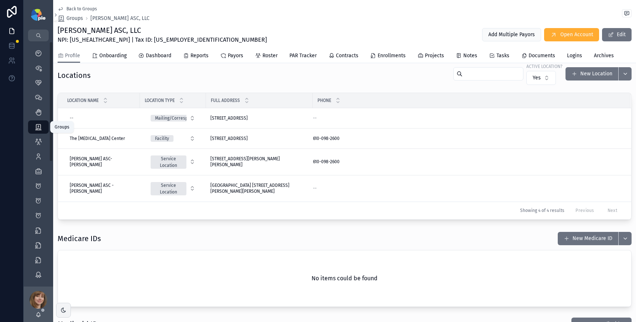
click at [38, 126] on icon "scrollable content" at bounding box center [38, 126] width 7 height 7
